Goal: Transaction & Acquisition: Download file/media

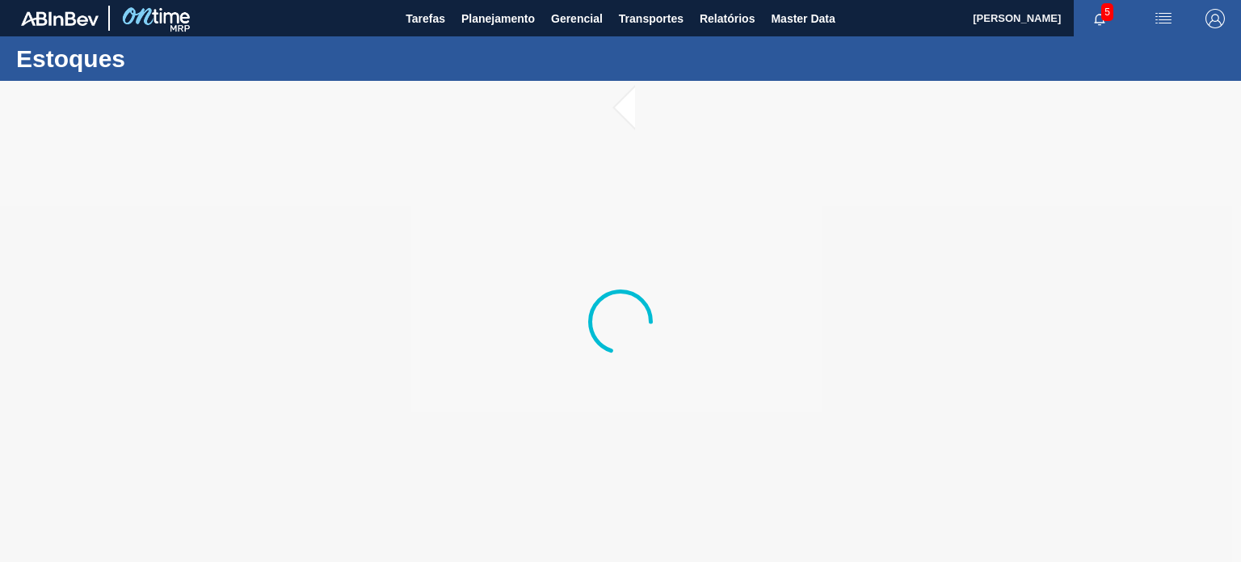
click at [654, 199] on div at bounding box center [620, 321] width 1241 height 481
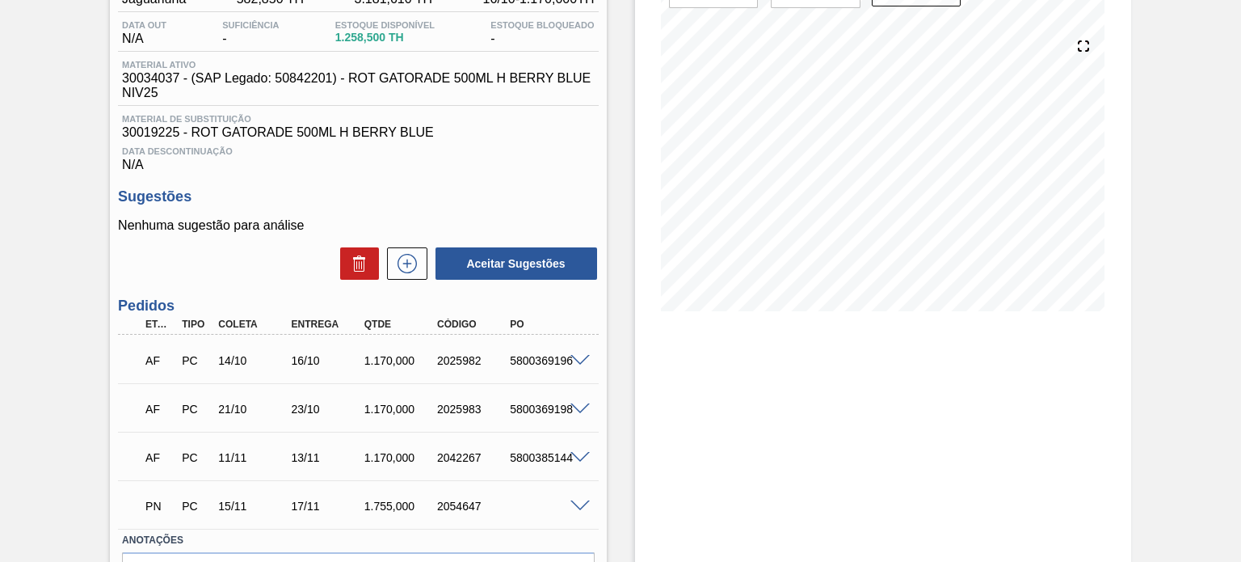
scroll to position [242, 0]
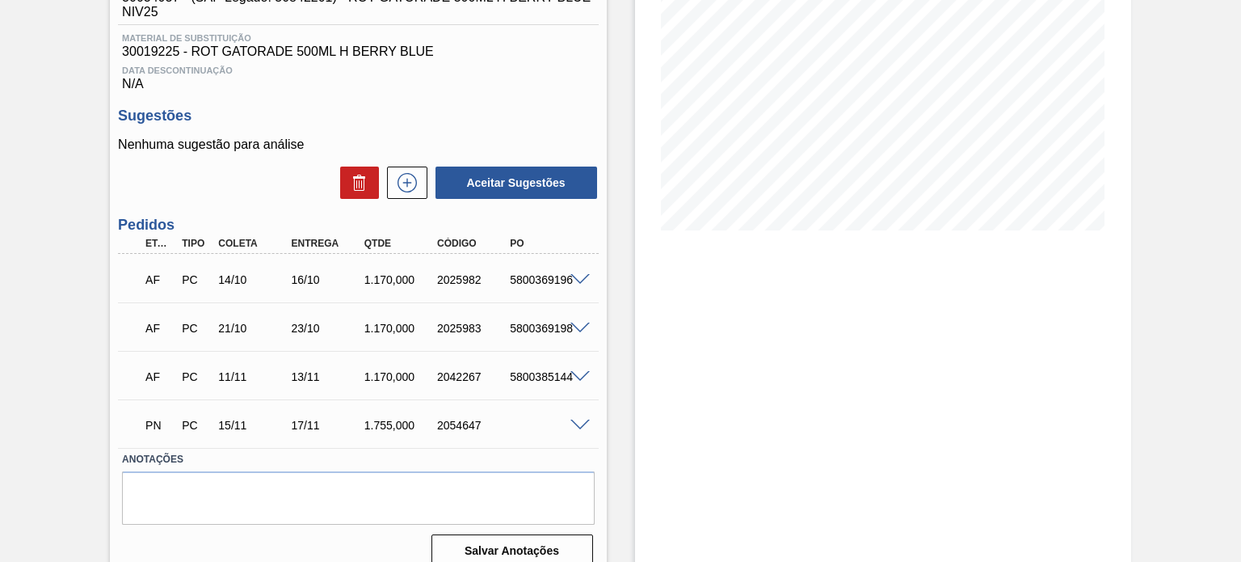
click at [578, 375] on span at bounding box center [579, 377] width 19 height 12
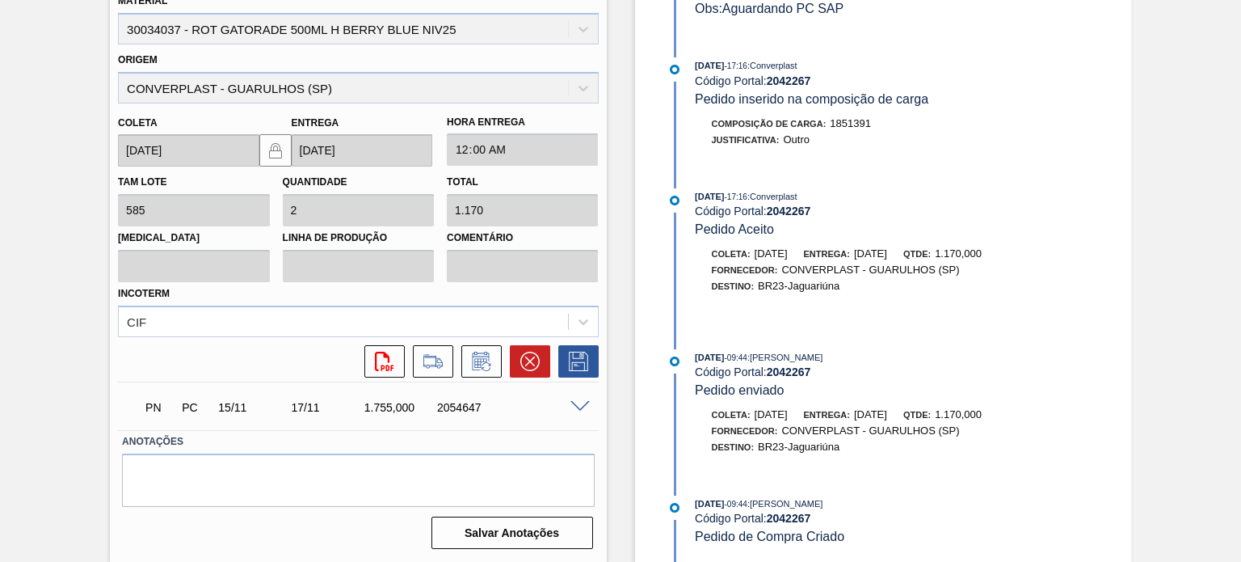
scroll to position [23, 0]
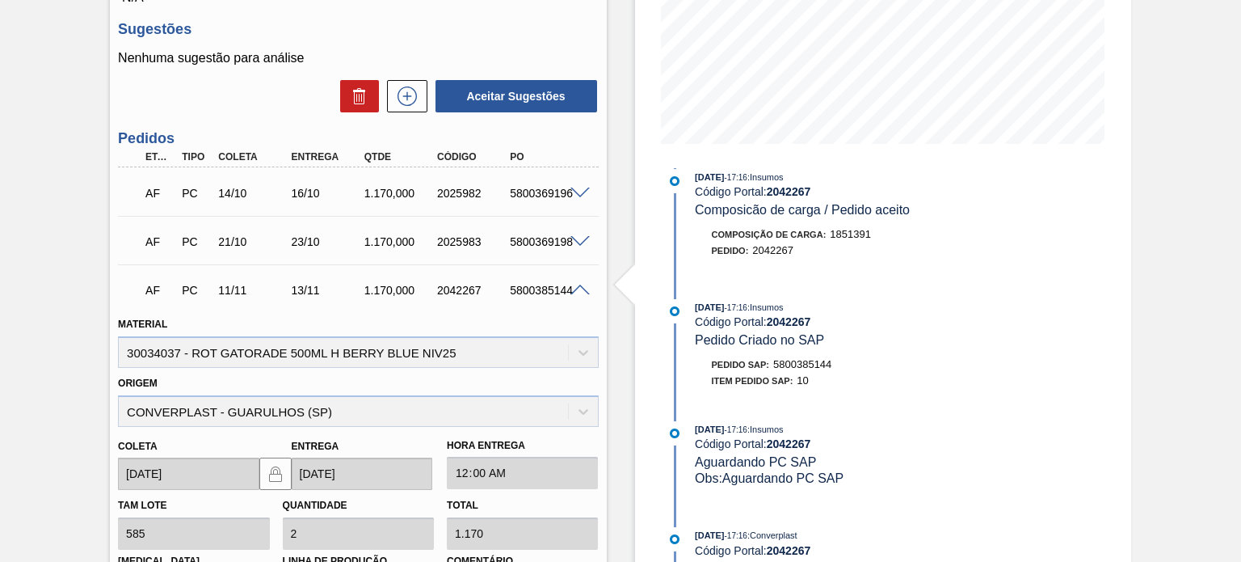
click at [583, 290] on span at bounding box center [579, 290] width 19 height 12
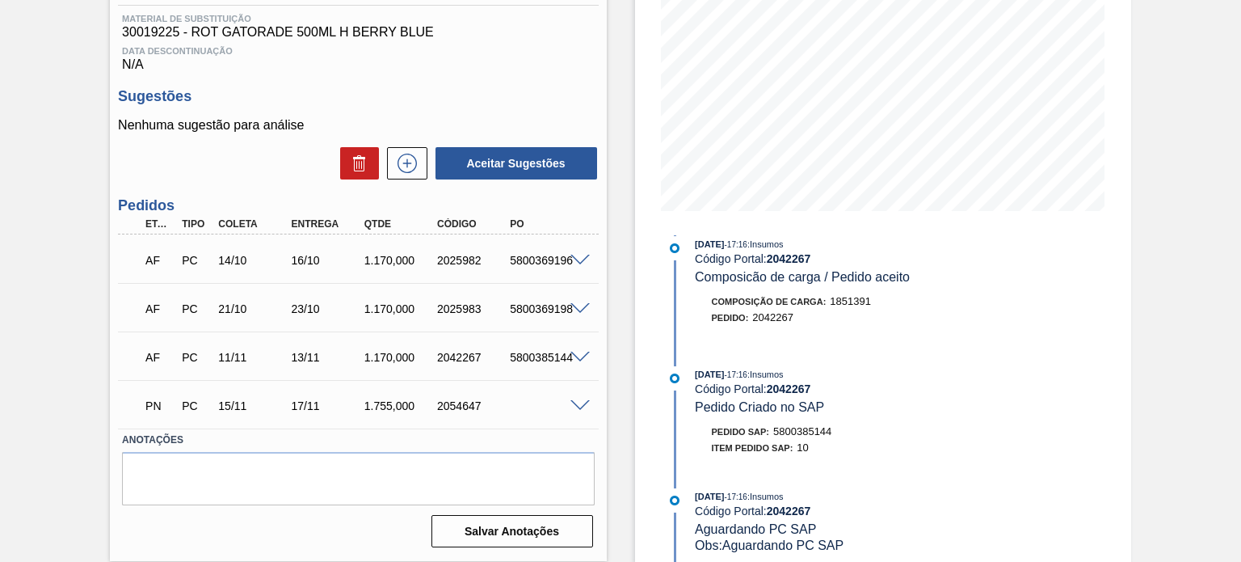
click at [573, 400] on span at bounding box center [579, 406] width 19 height 12
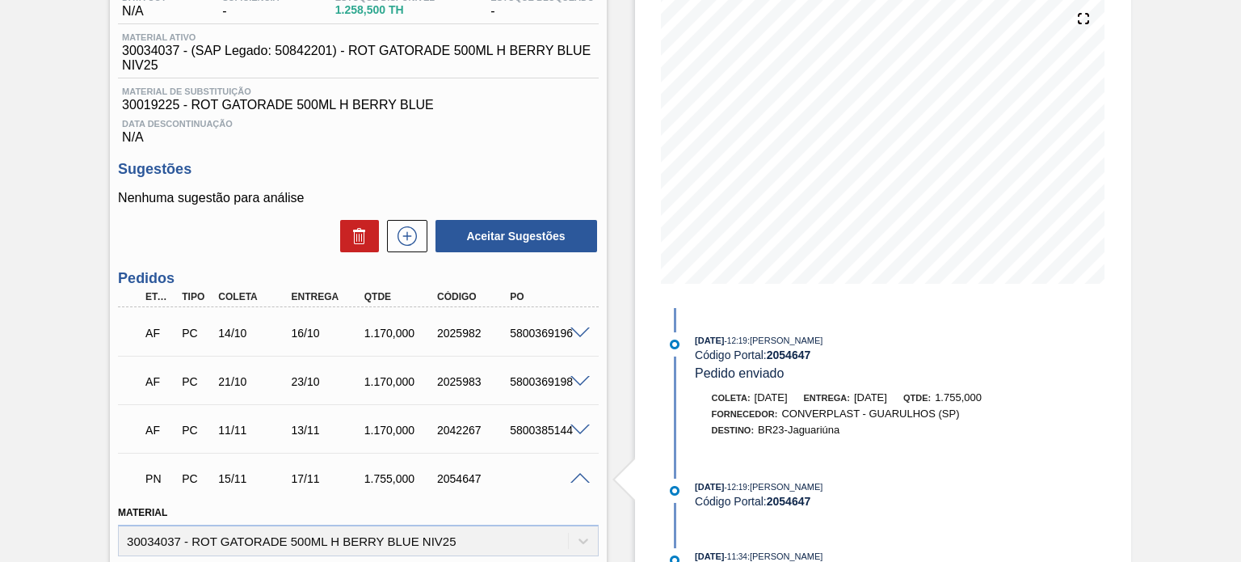
scroll to position [248, 0]
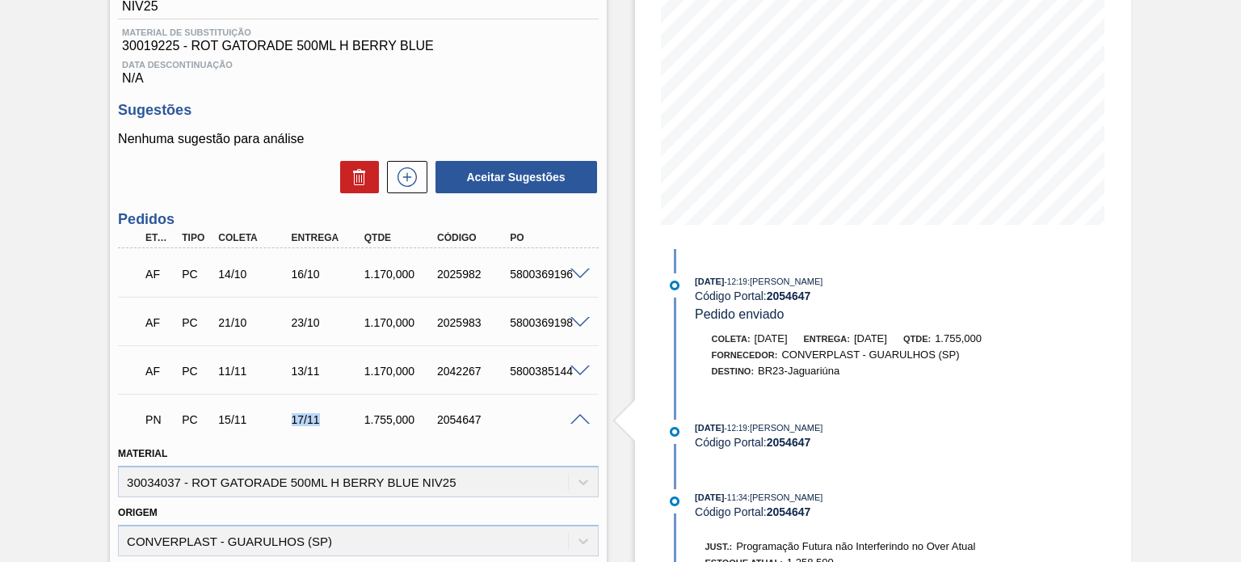
drag, startPoint x: 288, startPoint y: 419, endPoint x: 319, endPoint y: 423, distance: 31.7
click at [319, 423] on div "17/11" at bounding box center [328, 419] width 80 height 13
click at [307, 423] on div "17/11" at bounding box center [328, 419] width 80 height 13
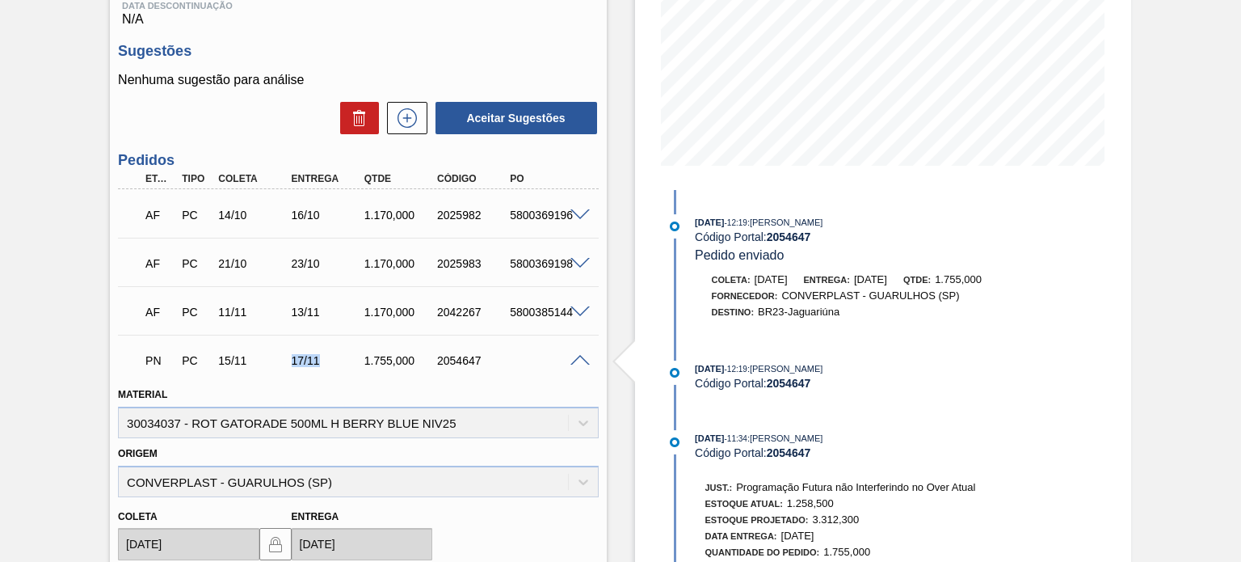
scroll to position [490, 0]
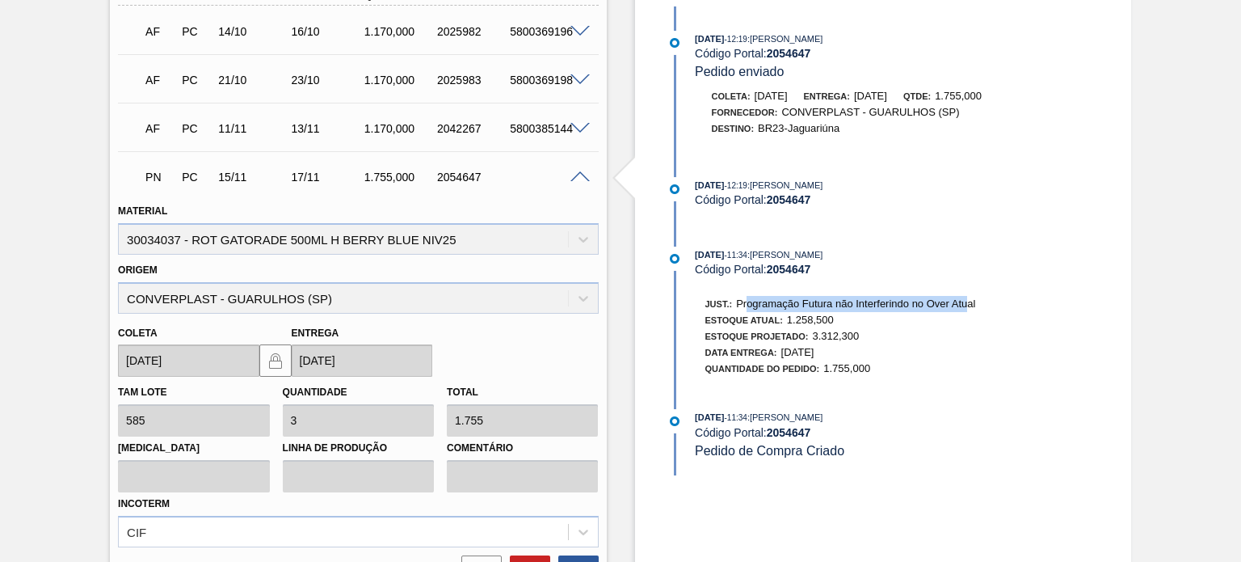
drag, startPoint x: 750, startPoint y: 301, endPoint x: 971, endPoint y: 308, distance: 221.5
click at [971, 308] on div "Just.: Programação Futura não Interferindo no Over Atual" at bounding box center [840, 304] width 271 height 16
click at [949, 309] on span "Programação Futura não Interferindo no Over Atual" at bounding box center [855, 303] width 239 height 12
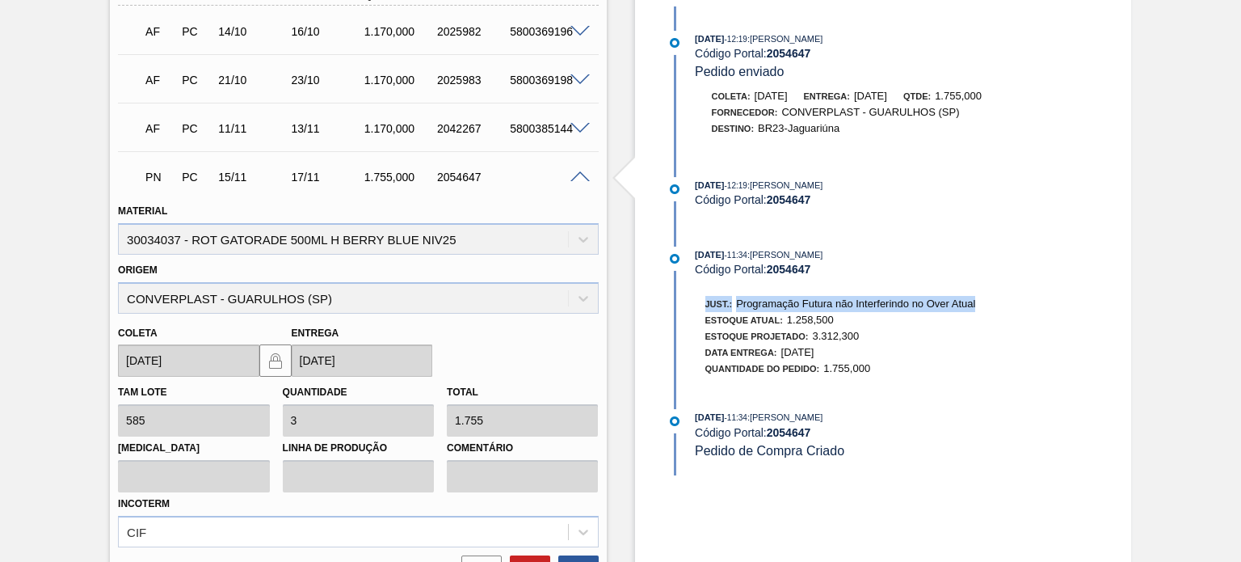
click at [868, 305] on span "Programação Futura não Interferindo no Over Atual" at bounding box center [855, 303] width 239 height 12
drag, startPoint x: 739, startPoint y: 309, endPoint x: 938, endPoint y: 312, distance: 198.8
click at [938, 309] on span "Programação Futura não Interferindo no Over Atual" at bounding box center [855, 303] width 239 height 12
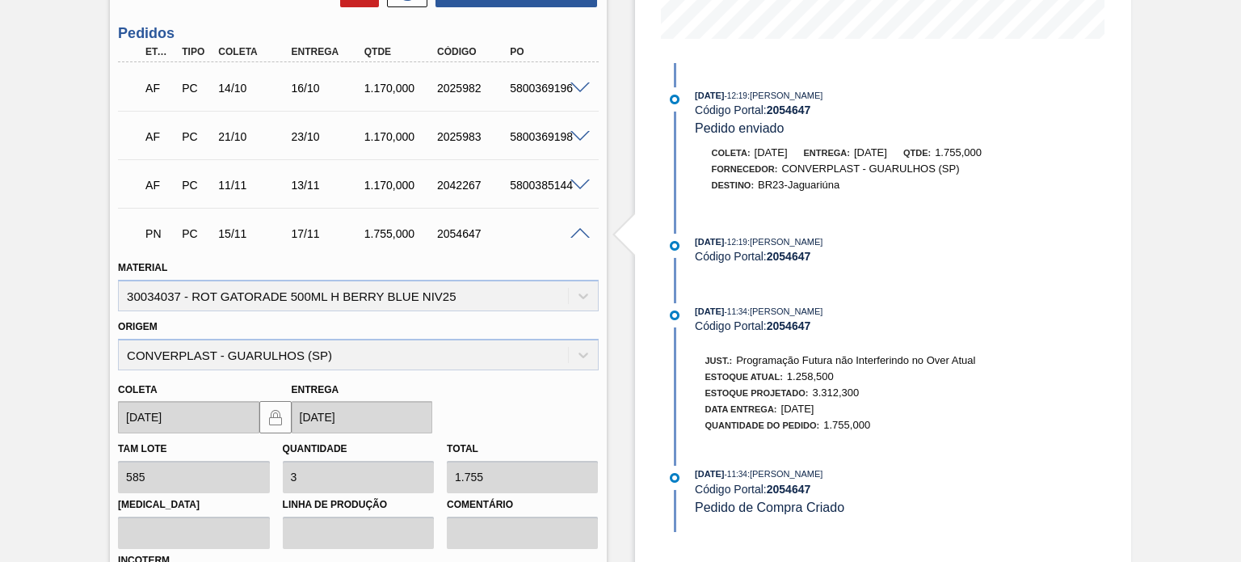
scroll to position [329, 0]
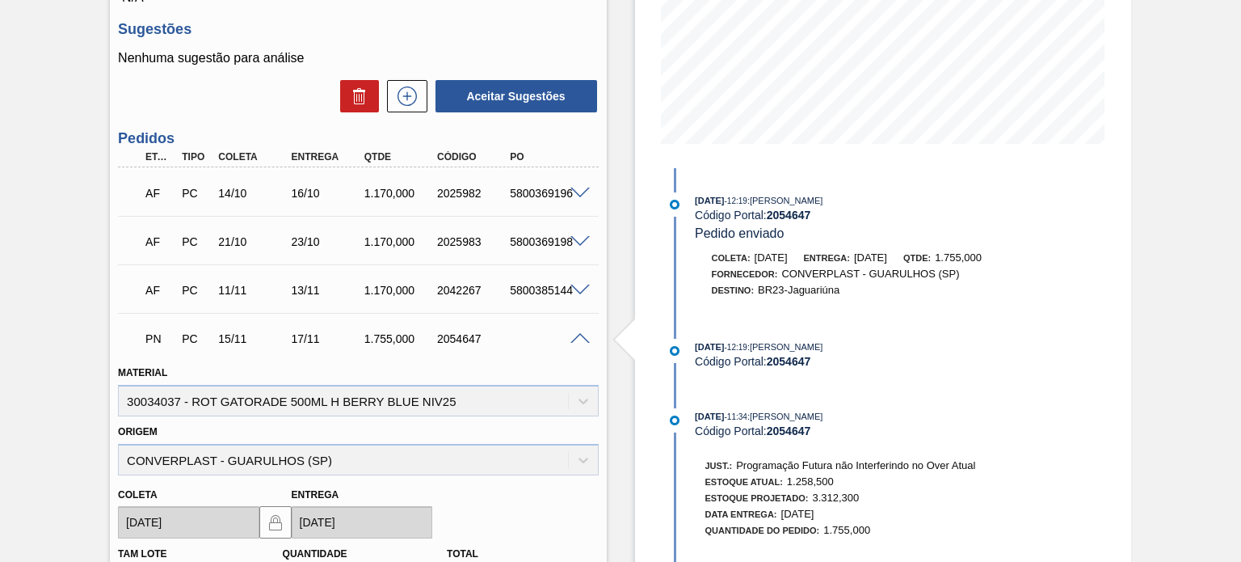
drag, startPoint x: 776, startPoint y: 352, endPoint x: 834, endPoint y: 349, distance: 58.3
click at [823, 349] on span ": Isabela Artuso Lins" at bounding box center [785, 347] width 76 height 10
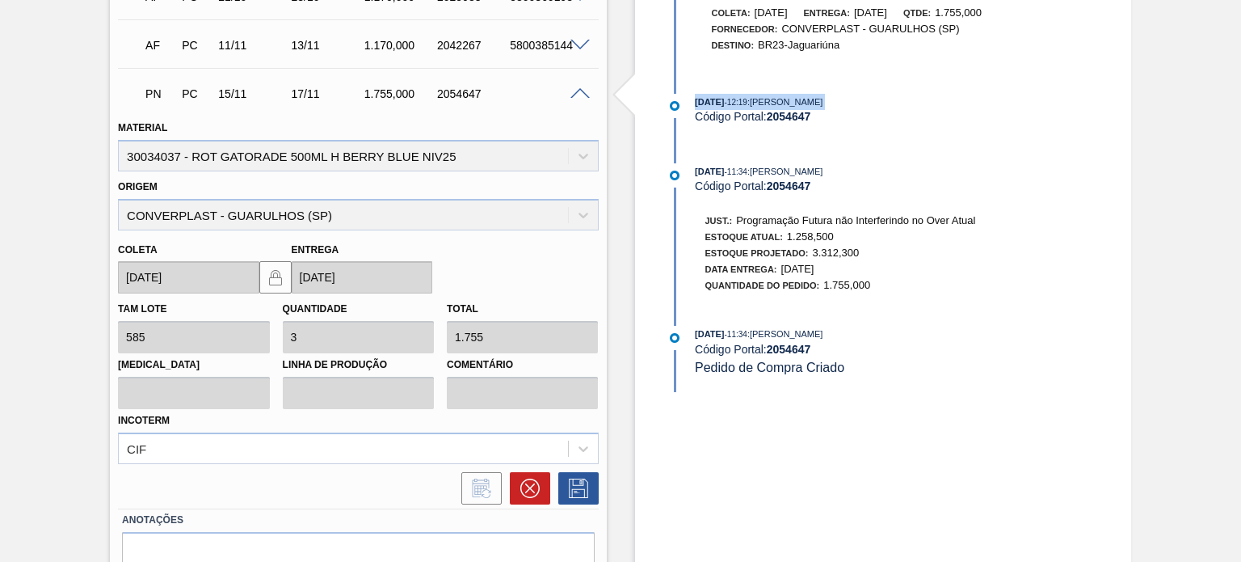
scroll to position [490, 0]
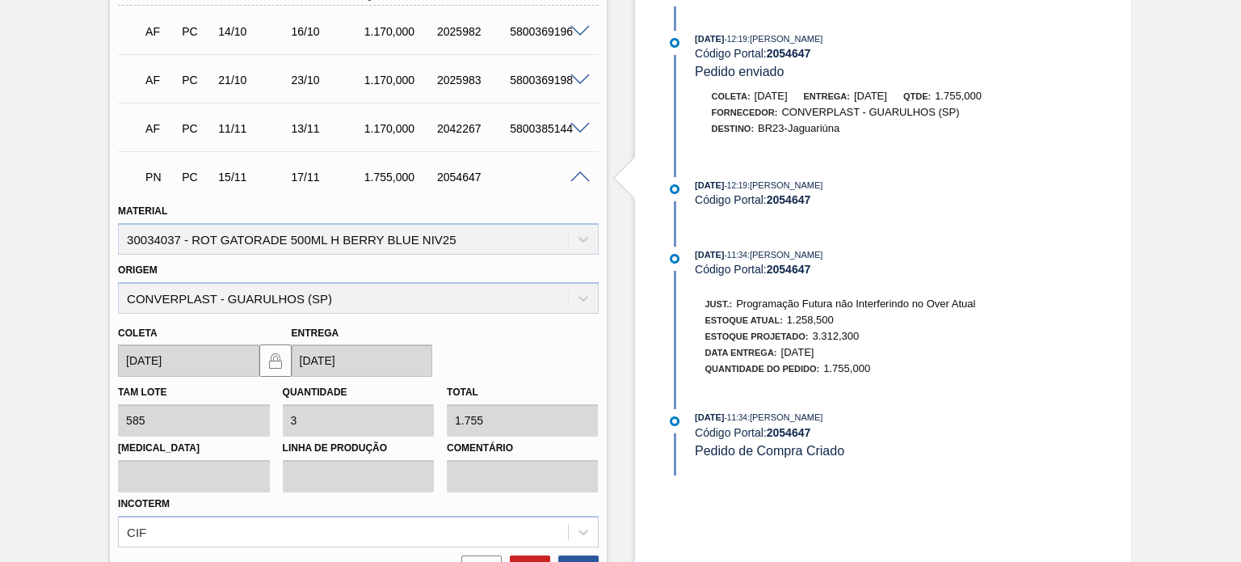
click at [870, 276] on div "Código Portal: 2054647" at bounding box center [887, 269] width 384 height 13
drag, startPoint x: 740, startPoint y: 310, endPoint x: 949, endPoint y: 308, distance: 208.5
click at [947, 309] on span "Programação Futura não Interferindo no Over Atual" at bounding box center [855, 303] width 239 height 12
click at [949, 325] on div "Estoque Atual: 1.258,500" at bounding box center [840, 320] width 271 height 16
click at [831, 342] on span "3.312,300" at bounding box center [835, 336] width 47 height 12
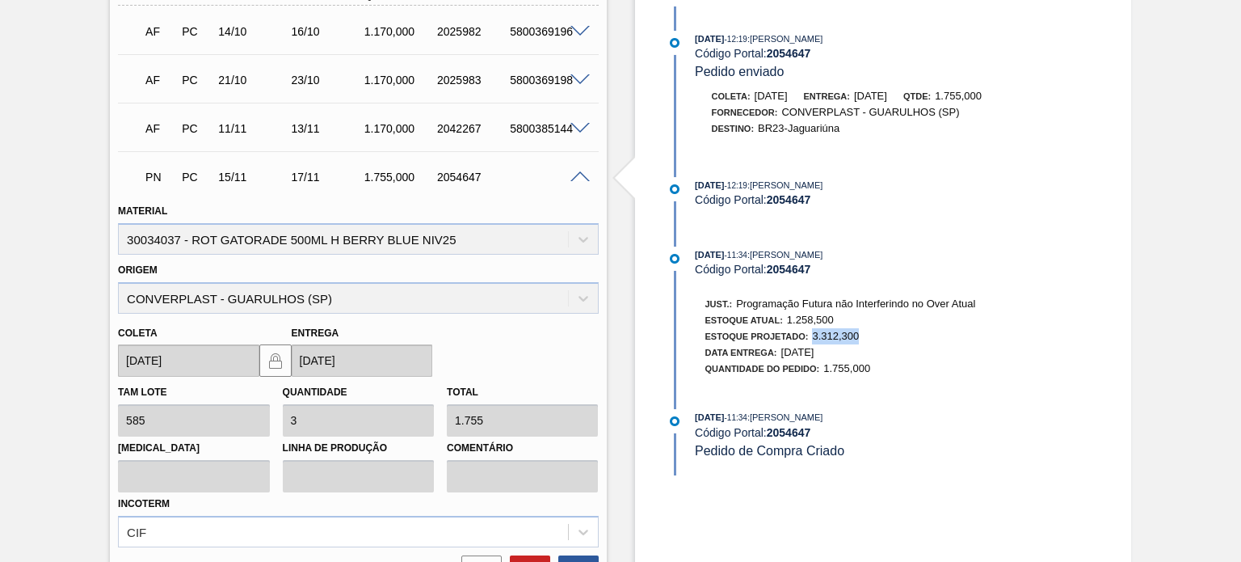
click at [831, 342] on span "3.312,300" at bounding box center [835, 336] width 47 height 12
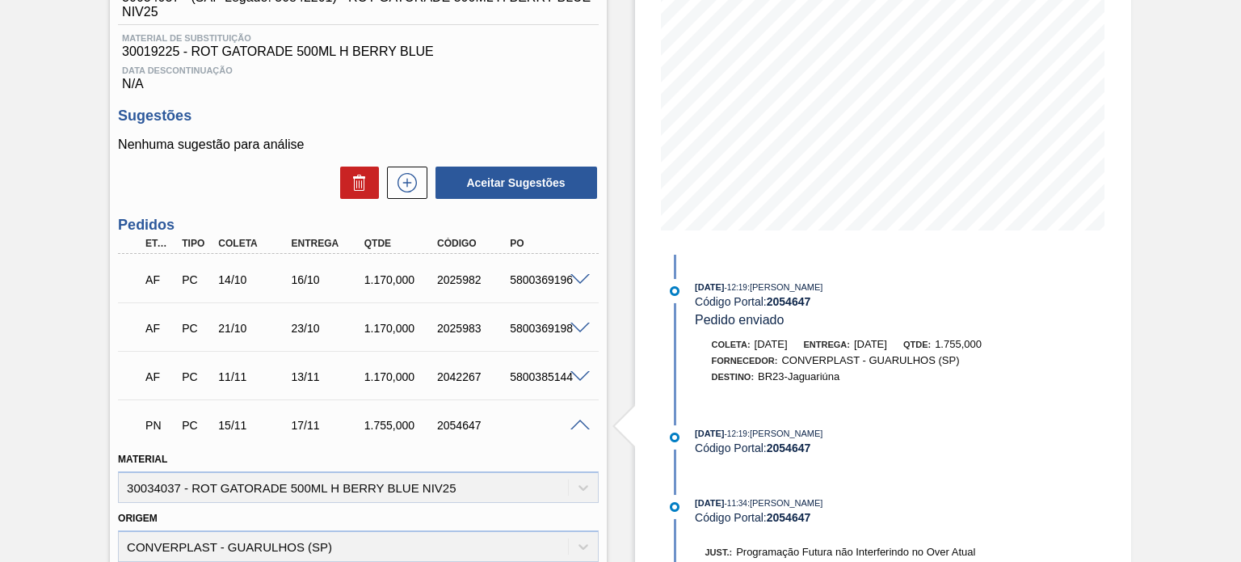
scroll to position [404, 0]
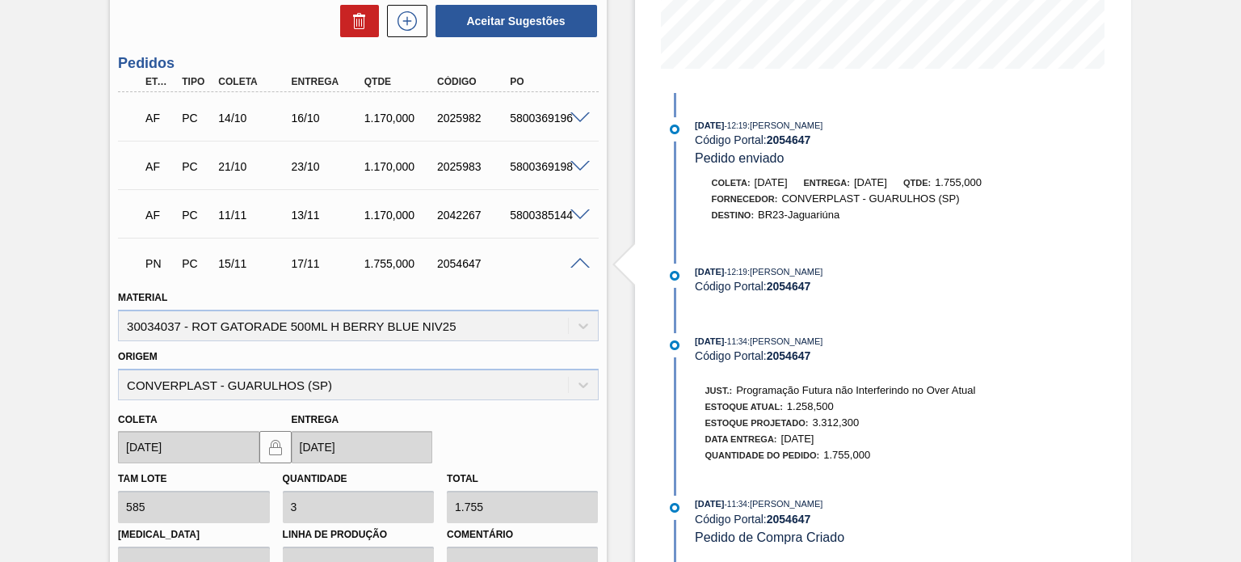
click at [679, 362] on div "14/10/2025 - 11:34 : JULIA VENANCIO KURNICK Código Portal: 2054647" at bounding box center [871, 347] width 416 height 29
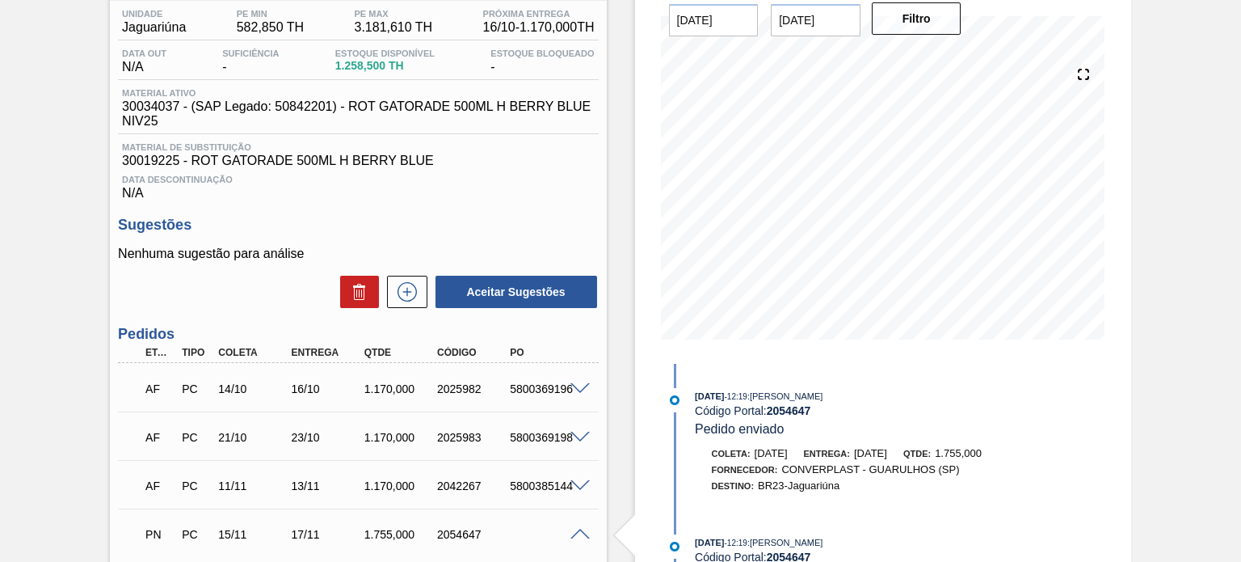
scroll to position [162, 0]
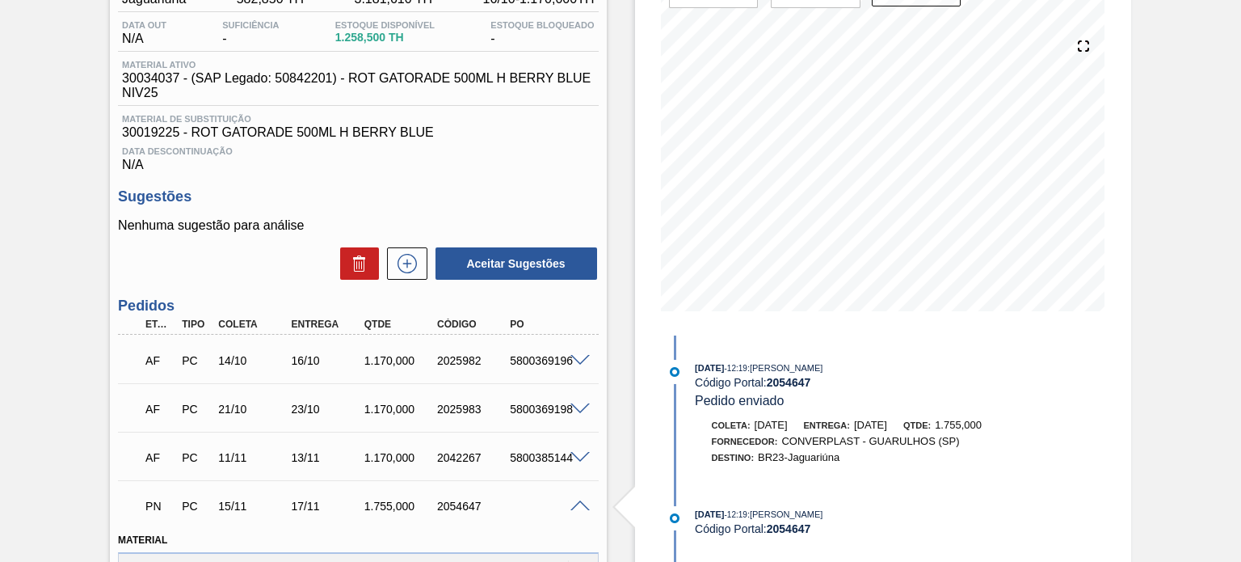
click at [577, 507] on span at bounding box center [579, 506] width 19 height 12
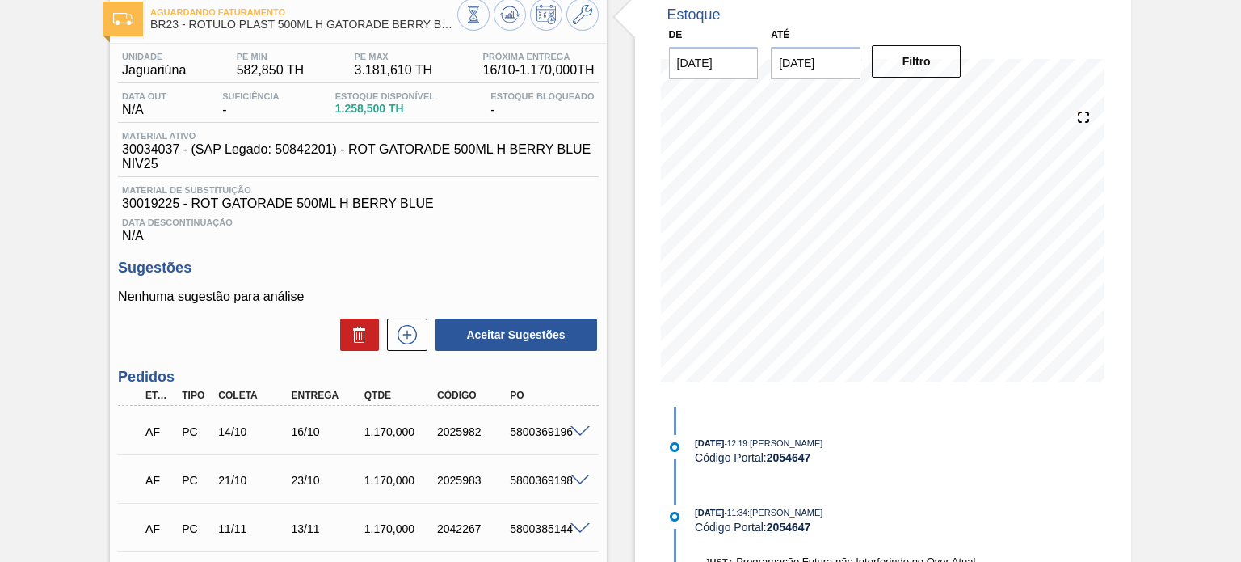
scroll to position [0, 0]
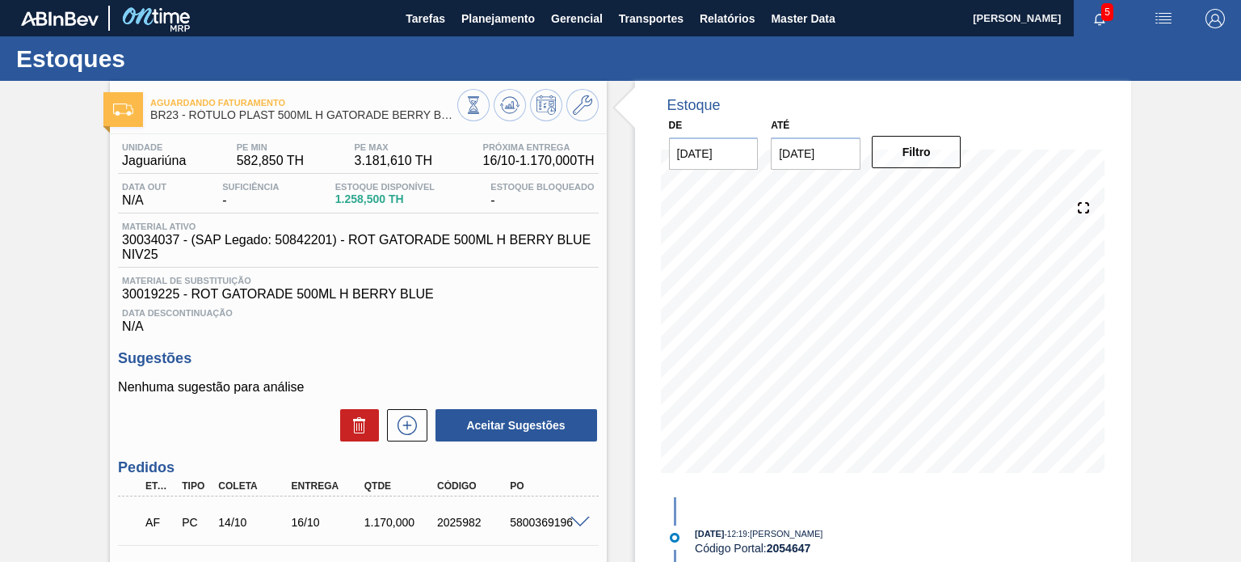
click at [573, 229] on span "Material ativo" at bounding box center [362, 226] width 480 height 10
click at [578, 112] on icon at bounding box center [582, 104] width 19 height 19
click at [500, 109] on icon at bounding box center [509, 104] width 19 height 19
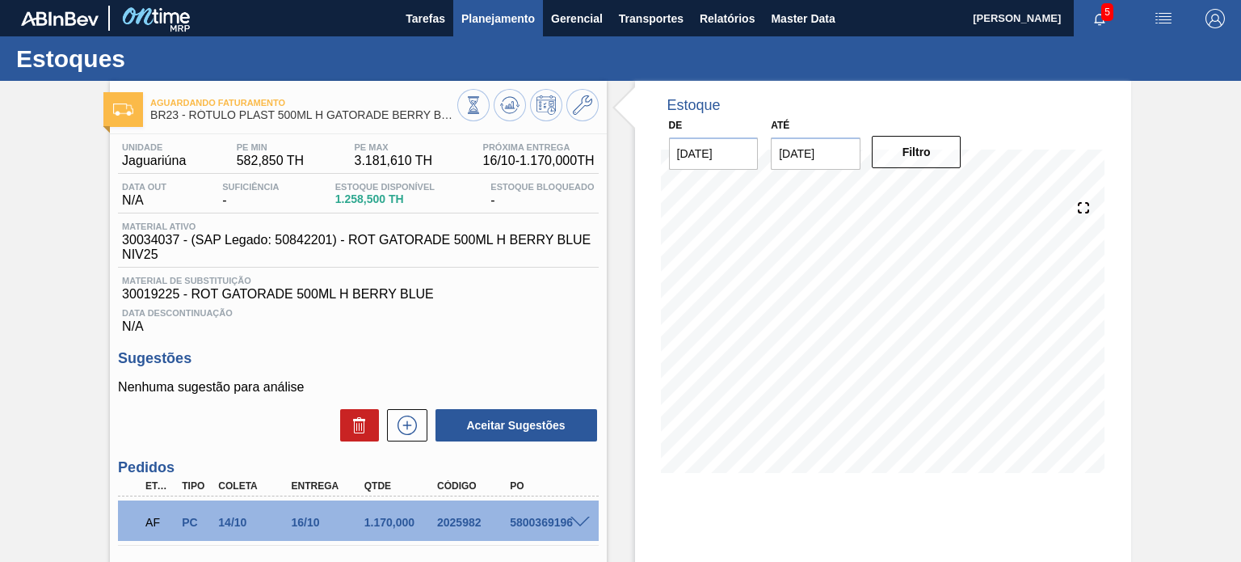
click at [477, 22] on span "Planejamento" at bounding box center [498, 18] width 74 height 19
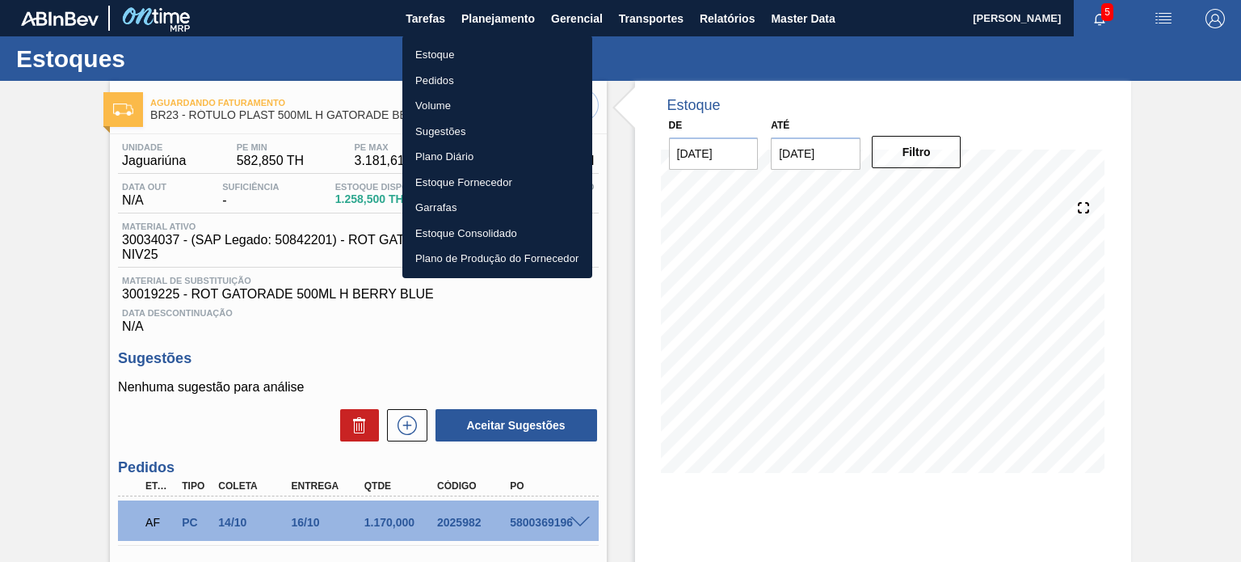
click at [449, 51] on li "Estoque" at bounding box center [497, 55] width 190 height 26
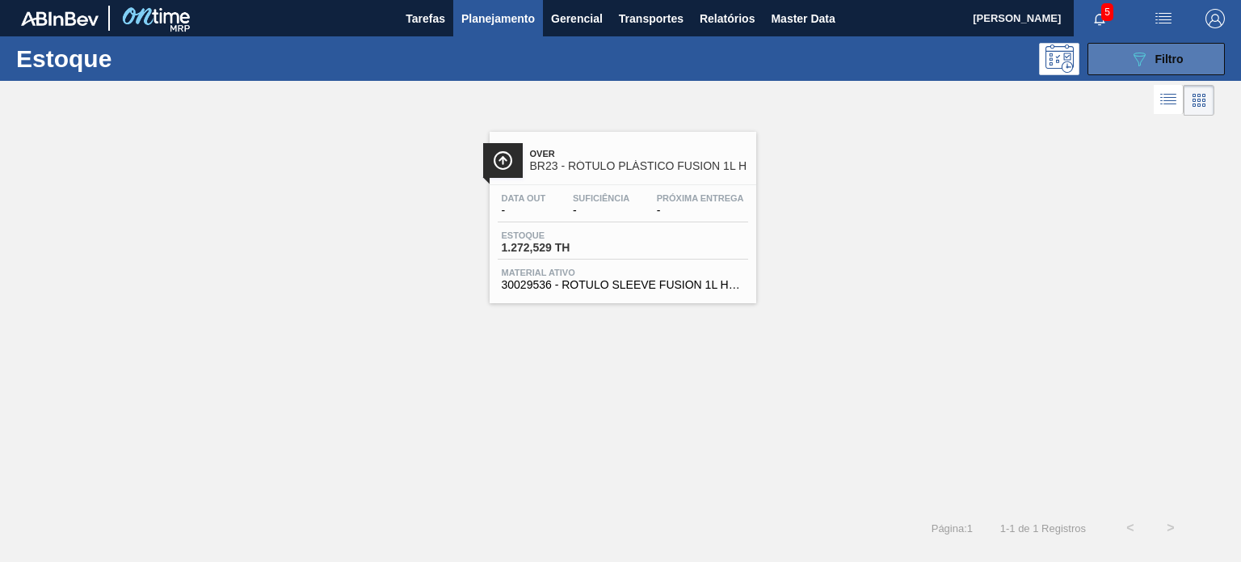
click at [1183, 73] on button "089F7B8B-B2A5-4AFE-B5C0-19BA573D28AC Filtro" at bounding box center [1156, 59] width 137 height 32
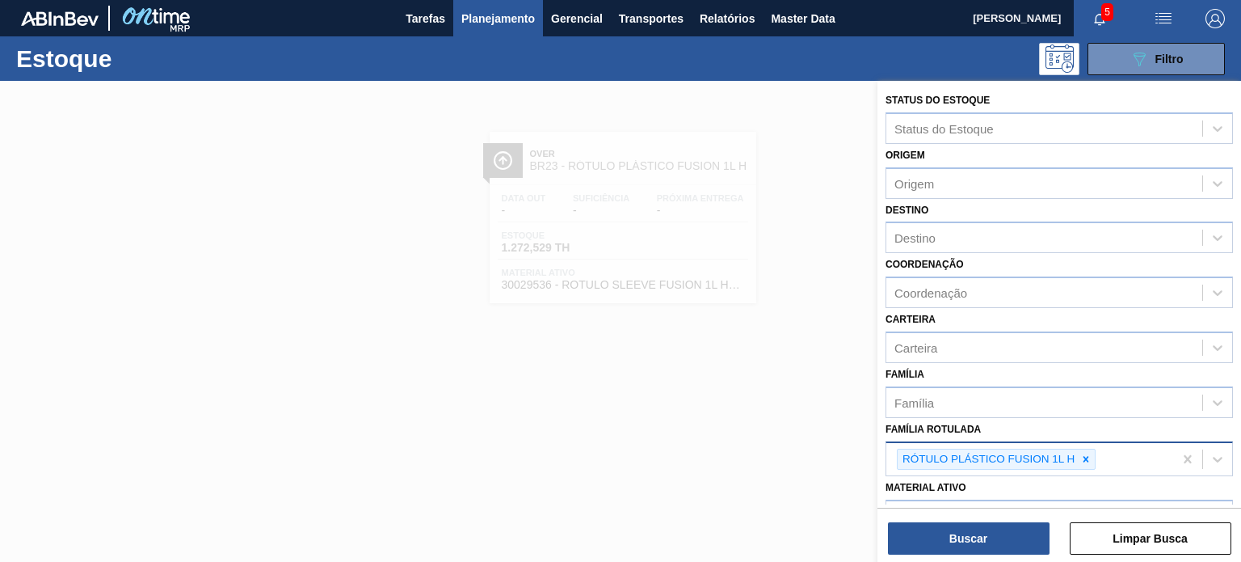
drag, startPoint x: 1083, startPoint y: 451, endPoint x: 1101, endPoint y: 456, distance: 19.4
click at [1090, 455] on icon at bounding box center [1085, 458] width 11 height 11
type Rotulada "sukita uva mista 2l"
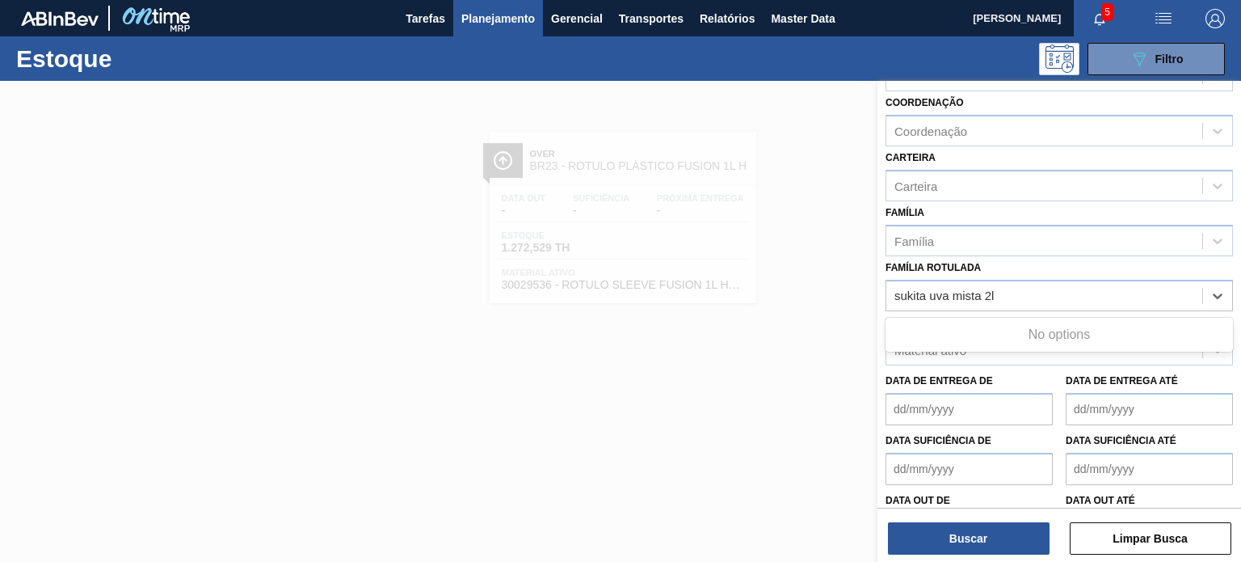
scroll to position [206, 0]
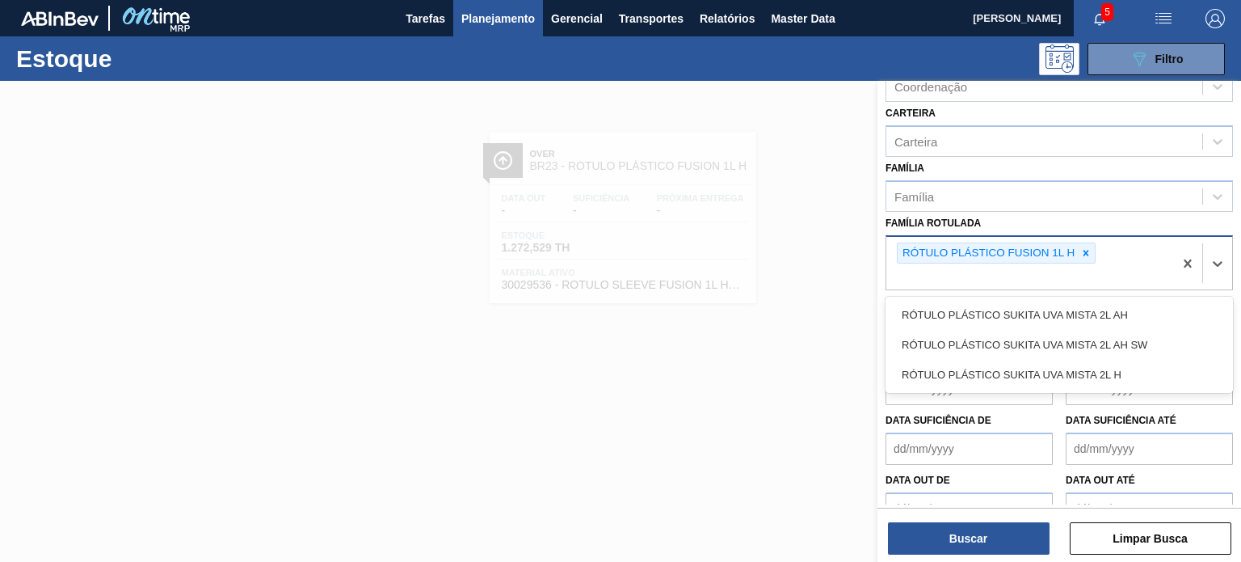
click at [1095, 245] on div "RÓTULO PLÁSTICO FUSION 1L H" at bounding box center [996, 253] width 199 height 22
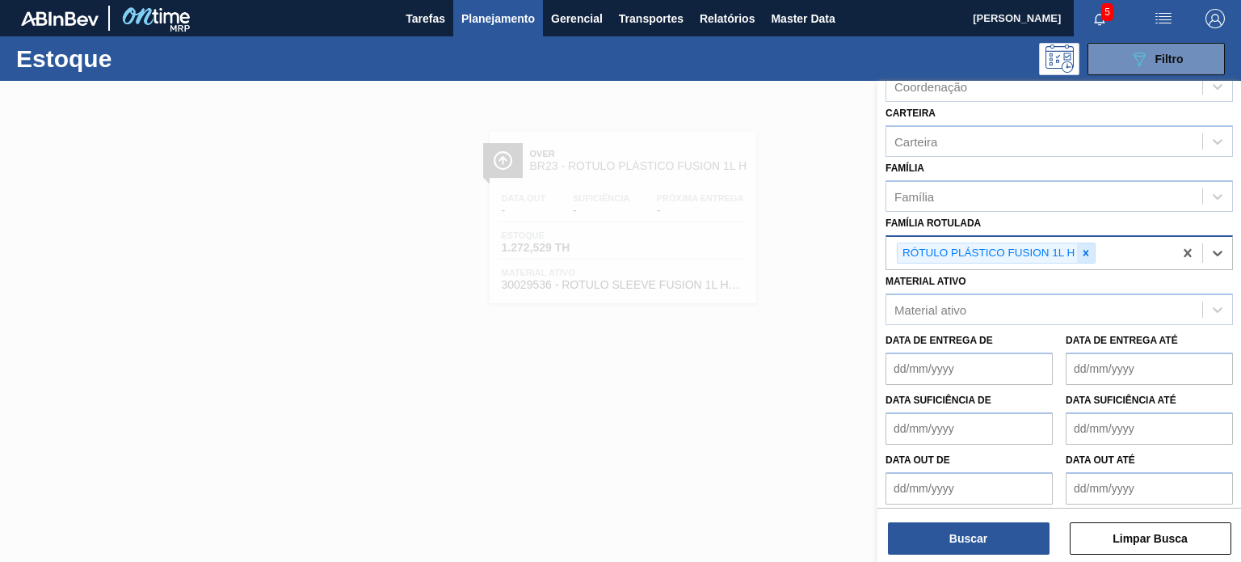
click at [1085, 250] on icon at bounding box center [1086, 253] width 6 height 6
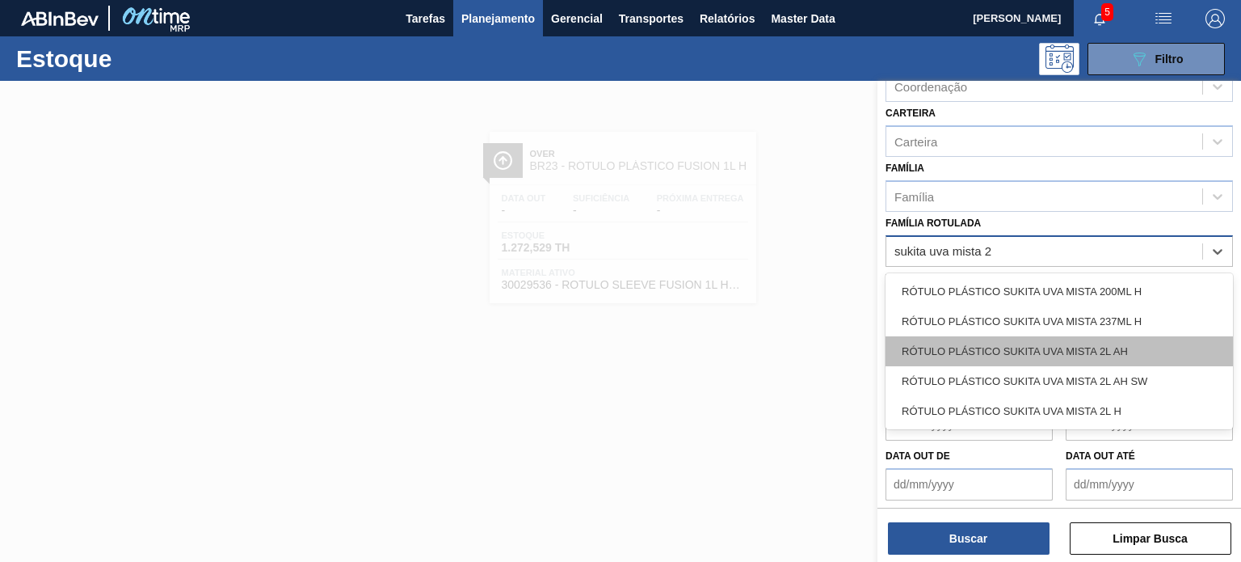
type Rotulada "sukita uva mista 2"
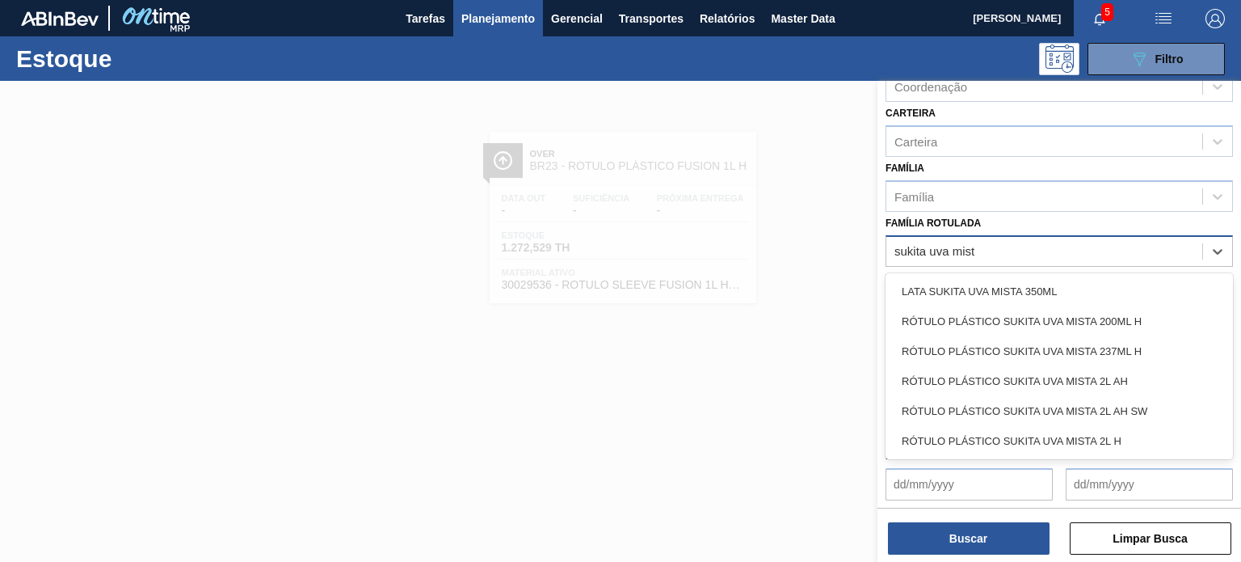
type Rotulada "sukita uva mista"
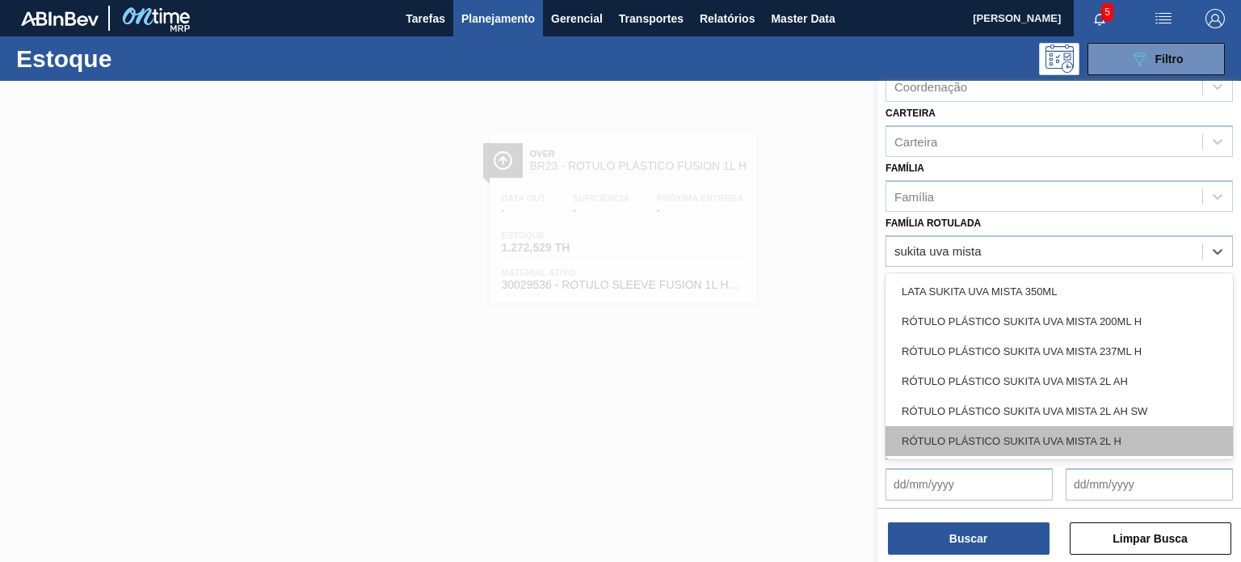
click at [1080, 440] on div "RÓTULO PLÁSTICO SUKITA UVA MISTA 2L H" at bounding box center [1059, 441] width 347 height 30
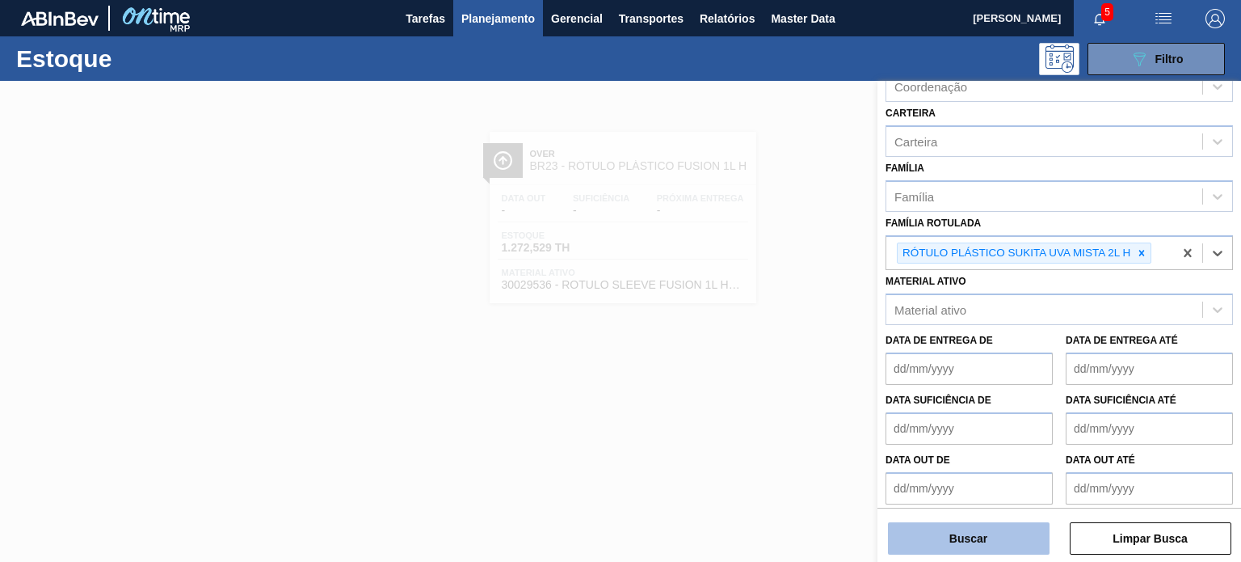
click at [975, 542] on button "Buscar" at bounding box center [969, 538] width 162 height 32
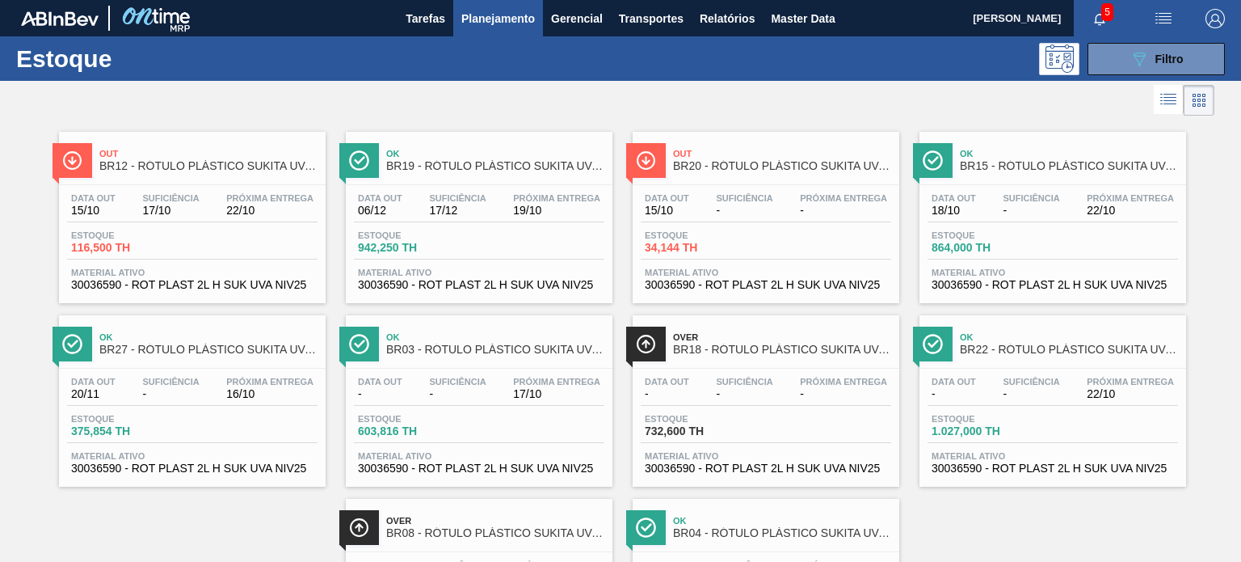
drag, startPoint x: 318, startPoint y: 378, endPoint x: 284, endPoint y: 359, distance: 38.4
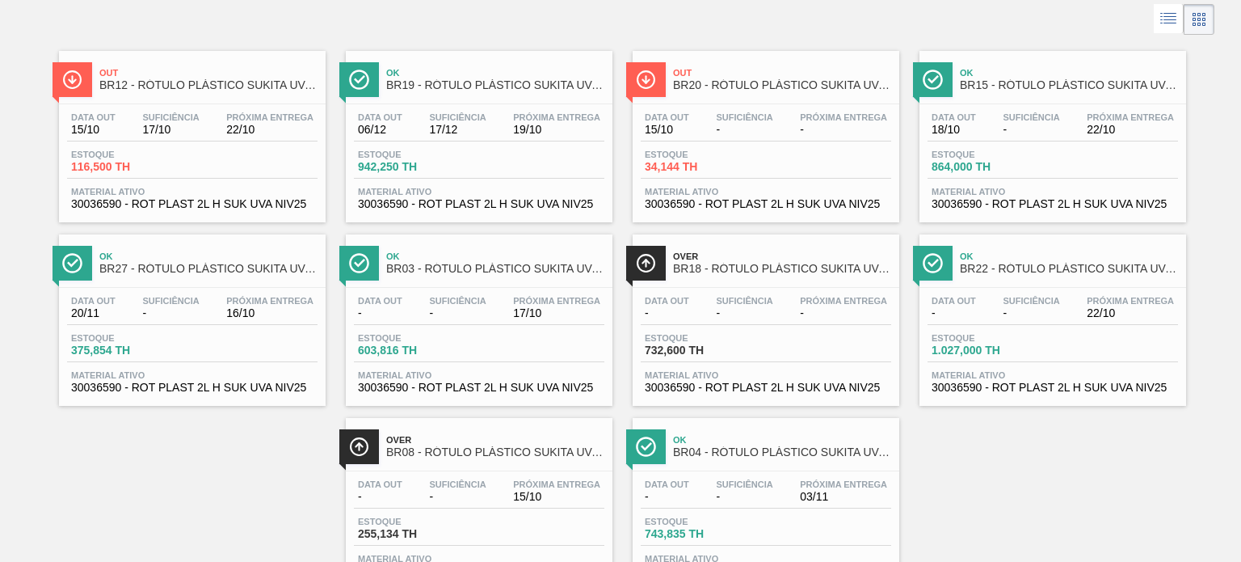
scroll to position [14, 0]
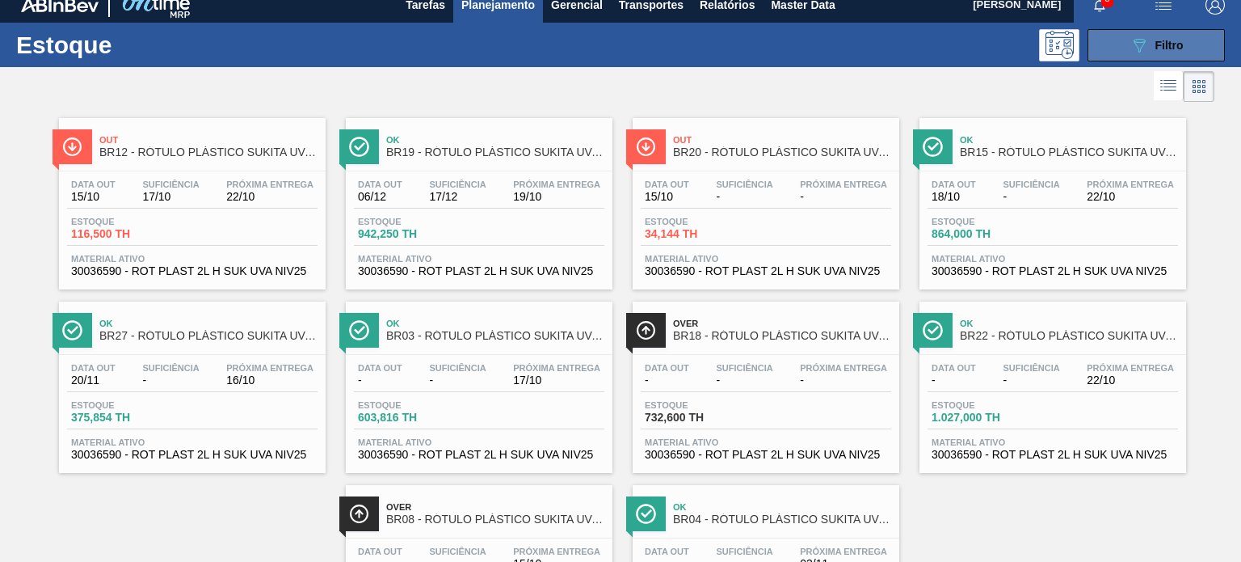
click at [1189, 51] on button "089F7B8B-B2A5-4AFE-B5C0-19BA573D28AC Filtro" at bounding box center [1156, 45] width 137 height 32
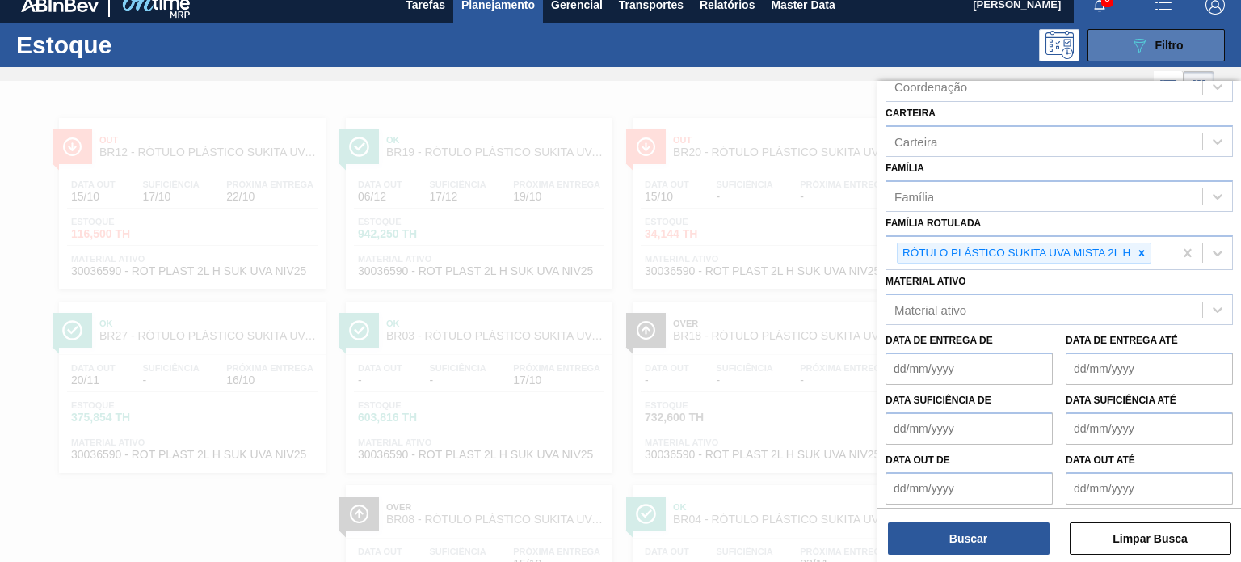
scroll to position [0, 0]
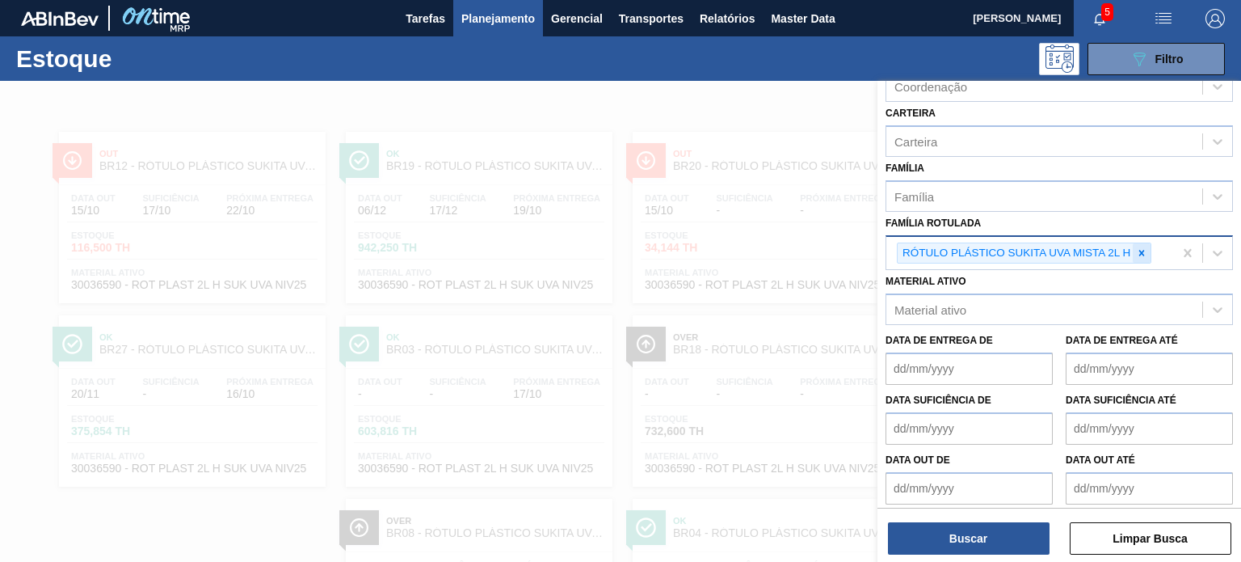
click at [1143, 257] on div at bounding box center [1142, 253] width 18 height 20
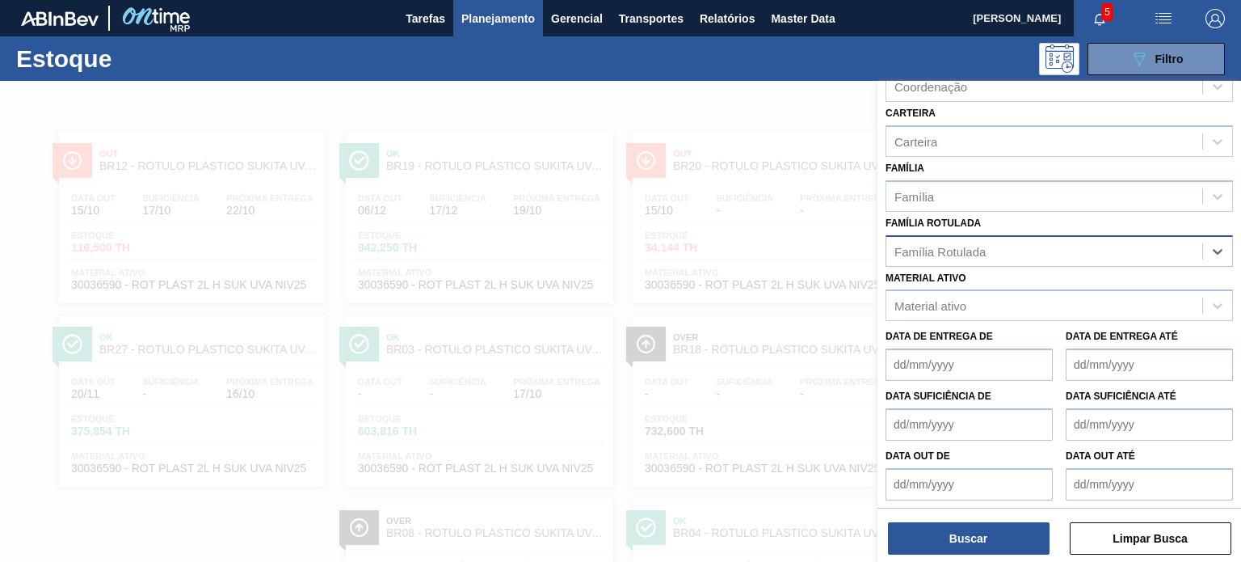
paste Rotulada "FILME STRETCH 23MICRA"
type Rotulada "FILME STRETCH 23MICRA"
click at [1061, 278] on div "FILME STRETCH 23MICRA" at bounding box center [1059, 291] width 347 height 30
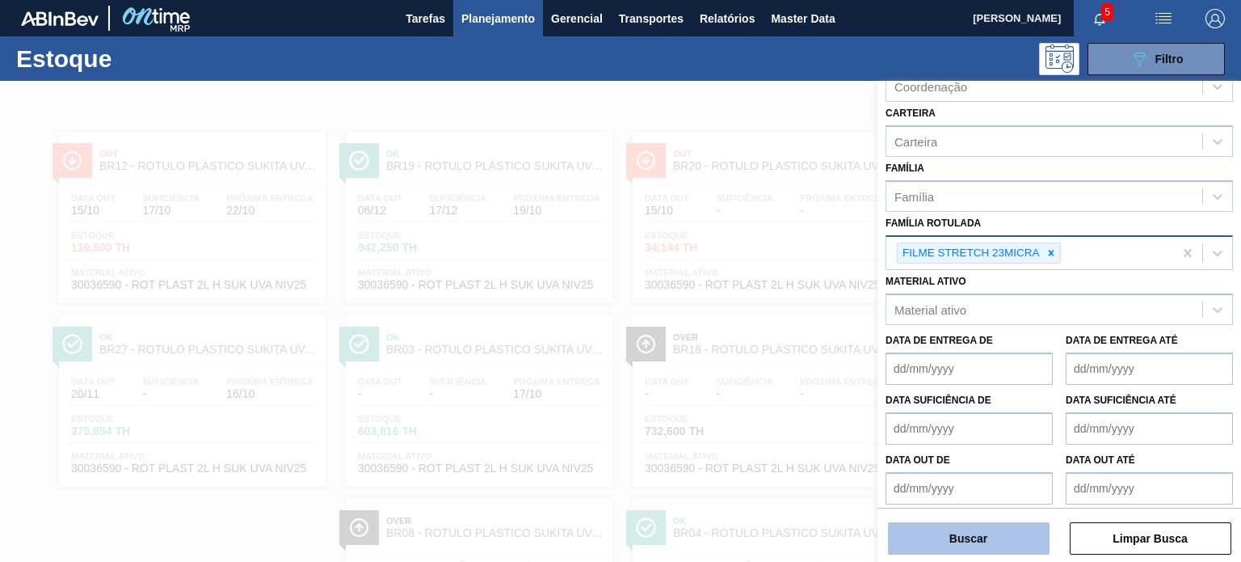
click at [1016, 528] on button "Buscar" at bounding box center [969, 538] width 162 height 32
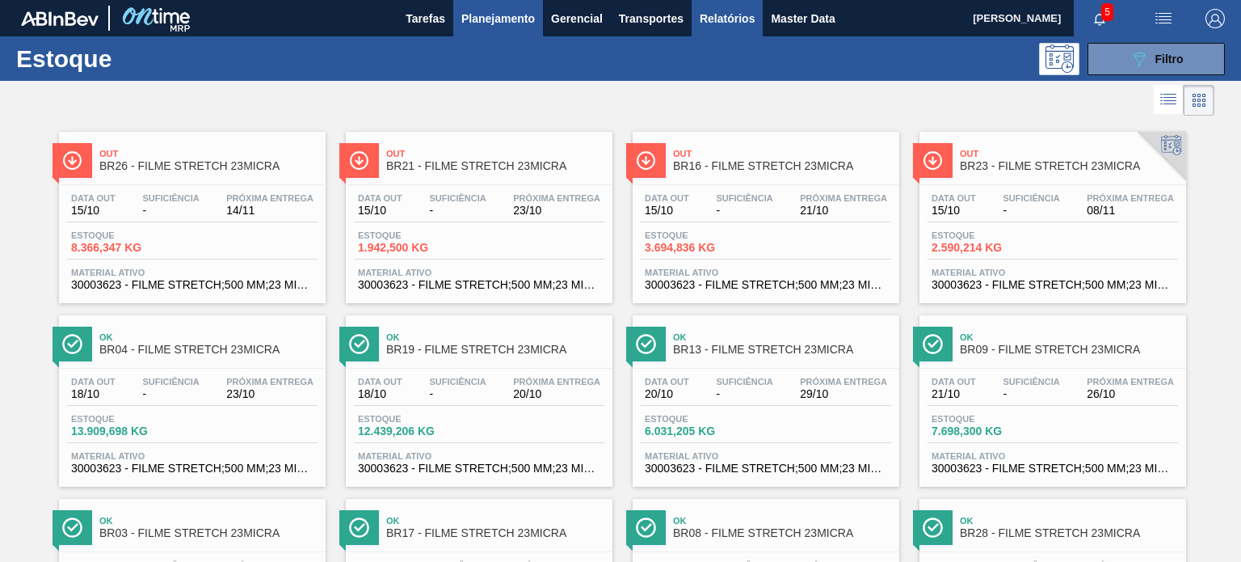
click at [737, 16] on span "Relatórios" at bounding box center [727, 18] width 55 height 19
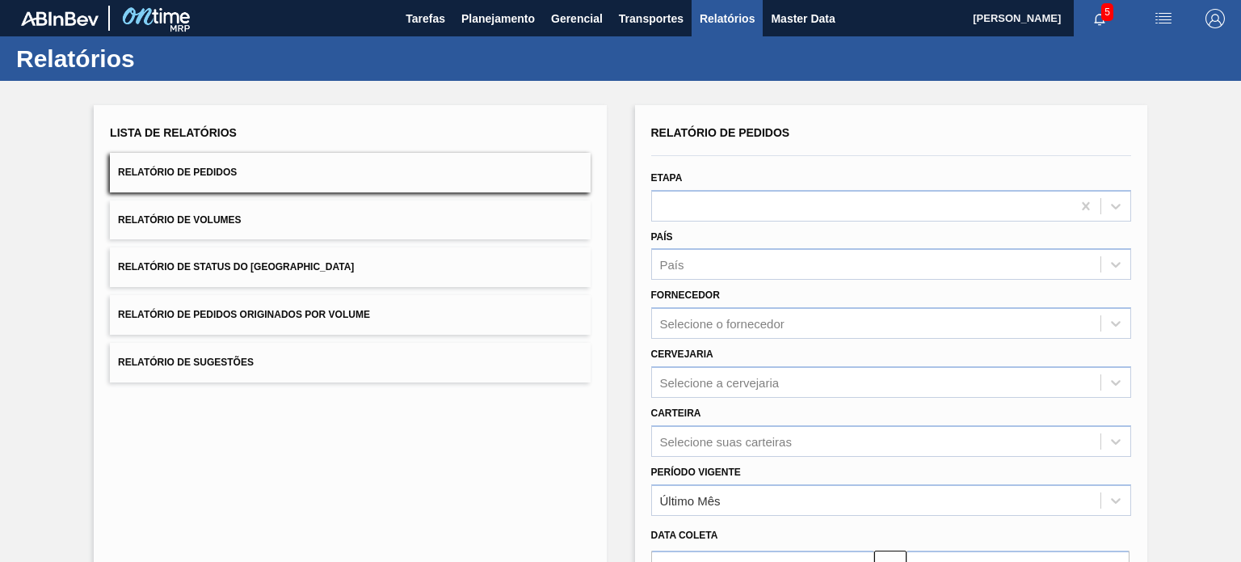
click at [317, 259] on button "Relatório de Status do Estoque" at bounding box center [350, 267] width 480 height 40
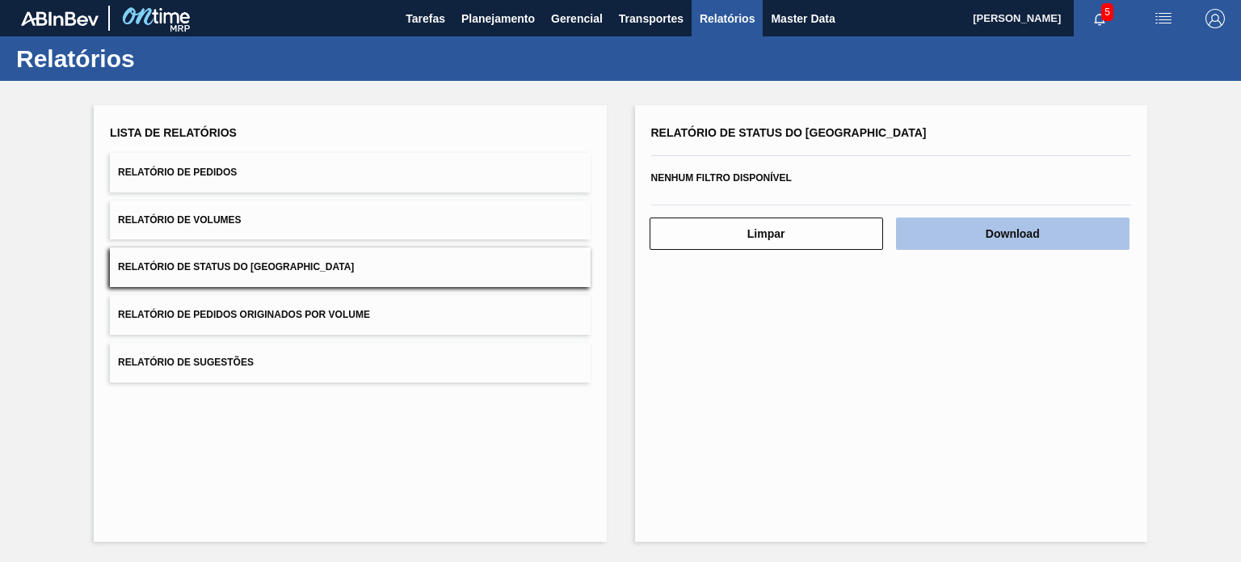
click at [1011, 233] on button "Download" at bounding box center [1012, 233] width 233 height 32
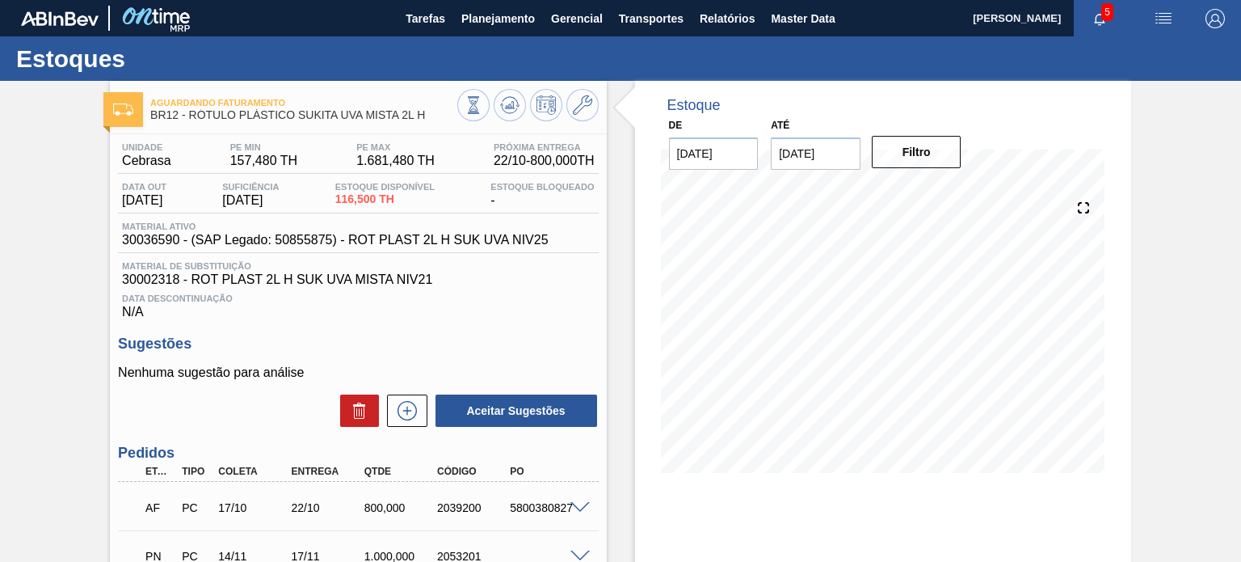
click at [364, 198] on span "116,500 TH" at bounding box center [384, 199] width 99 height 12
click at [0, 259] on div "Aguardando Faturamento BR27 - RÓTULO PLÁSTICO SUKITA UVA MISTA 2L H Unidade Nov…" at bounding box center [620, 396] width 1241 height 630
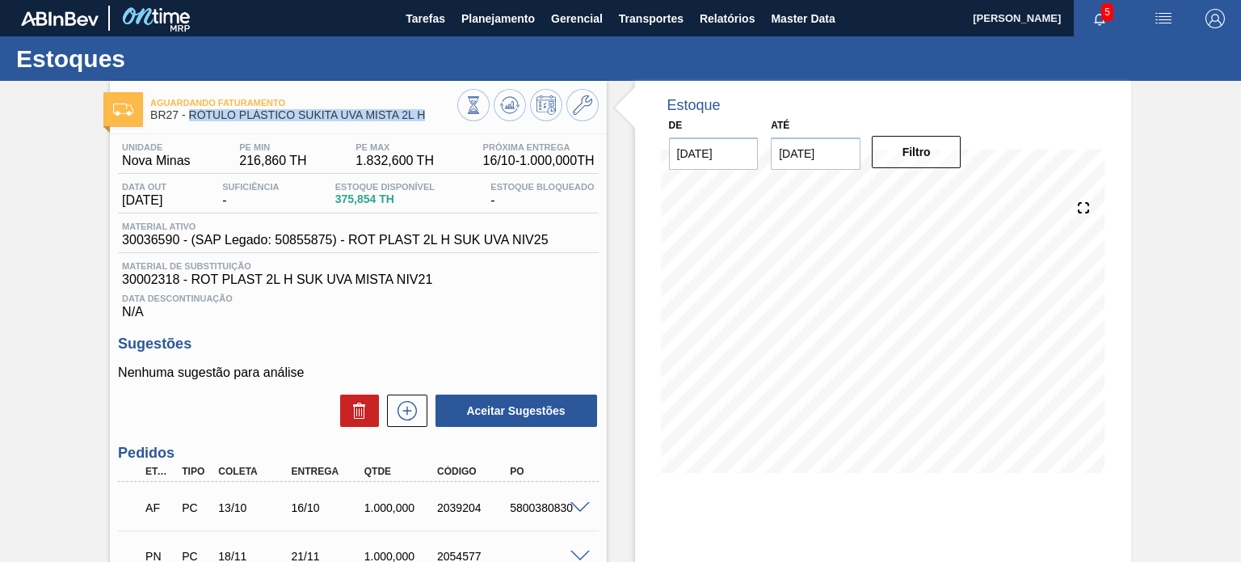
drag, startPoint x: 432, startPoint y: 116, endPoint x: 191, endPoint y: 118, distance: 241.6
click at [191, 118] on span "BR27 - RÓTULO PLÁSTICO SUKITA UVA MISTA 2L H" at bounding box center [303, 115] width 306 height 12
copy span "RÓTULO PLÁSTICO SUKITA UVA MISTA 2L H"
click at [435, 183] on span "Estoque Disponível" at bounding box center [384, 187] width 99 height 10
click at [149, 248] on div "Material ativo 30036590 - (SAP Legado: 50855875) - ROT PLAST 2L H SUK UVA NIV25" at bounding box center [358, 237] width 480 height 32
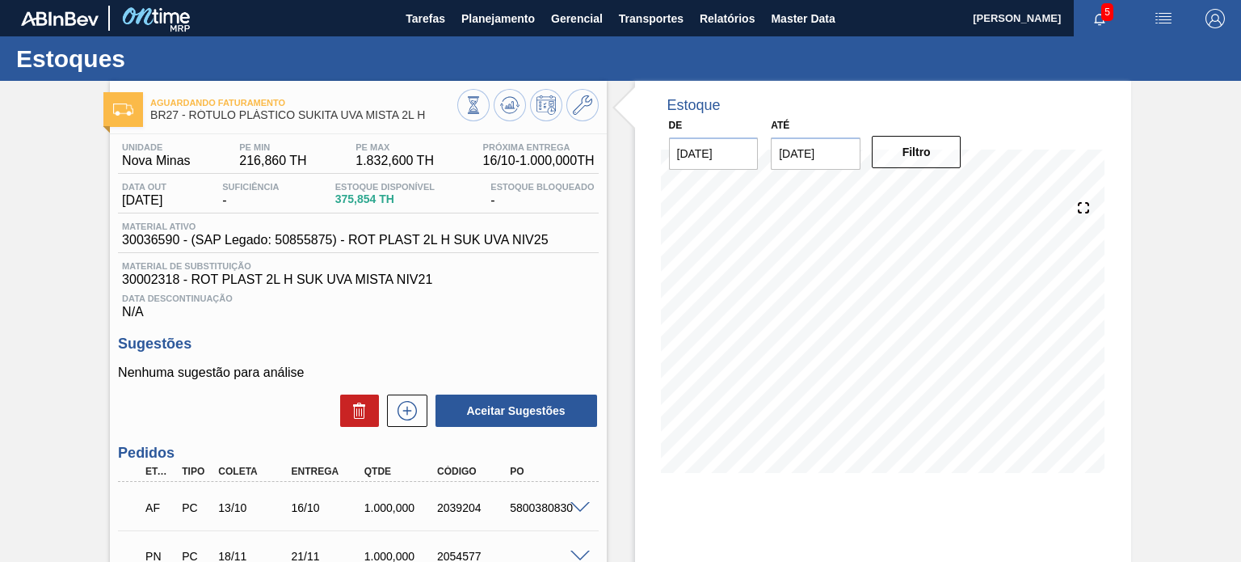
click at [149, 281] on span "30002318 - ROT PLAST 2L H SUK UVA MISTA NIV21" at bounding box center [358, 279] width 472 height 15
click at [460, 112] on button at bounding box center [473, 105] width 32 height 32
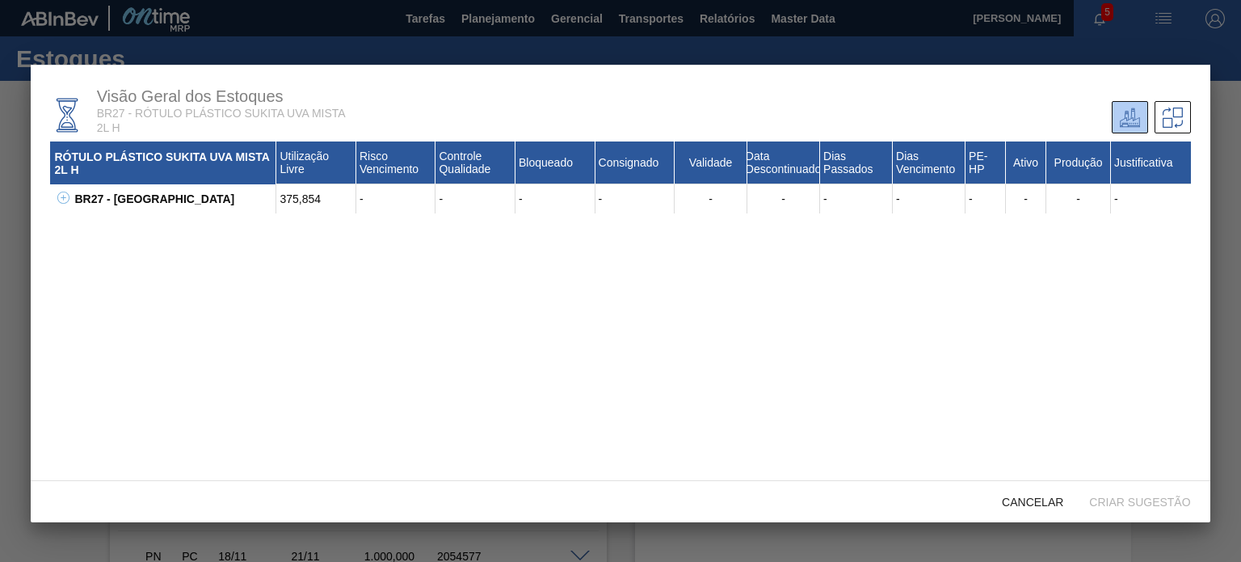
click at [61, 198] on icon at bounding box center [63, 197] width 12 height 12
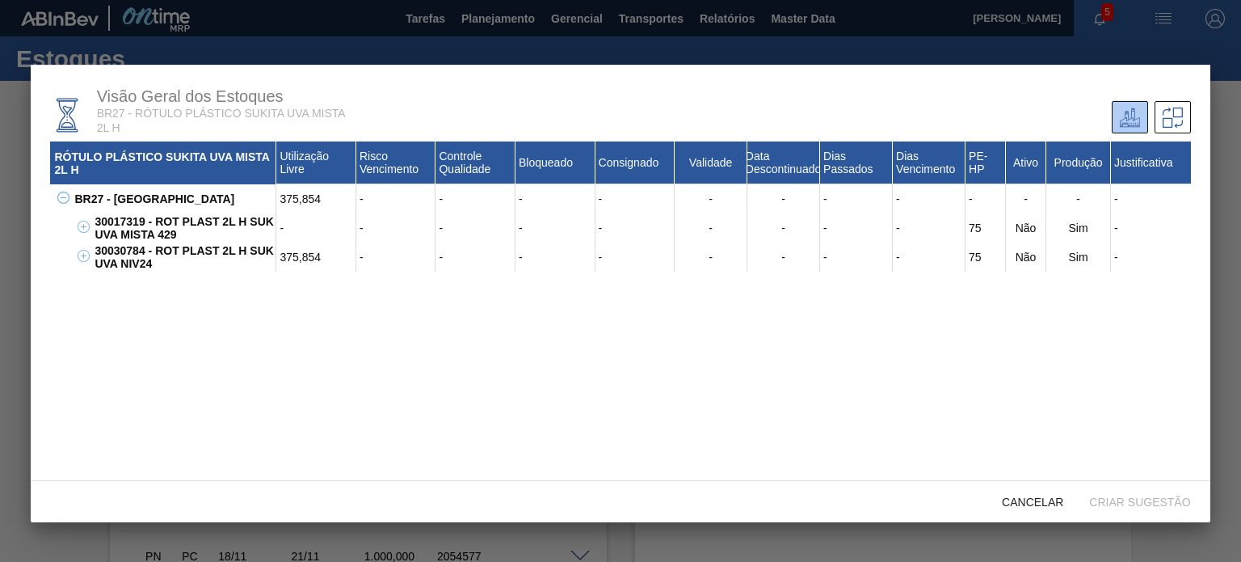
click at [118, 251] on div "30030784 - ROT PLAST 2L H SUK UVA NIV24" at bounding box center [183, 256] width 186 height 29
copy div "30030784"
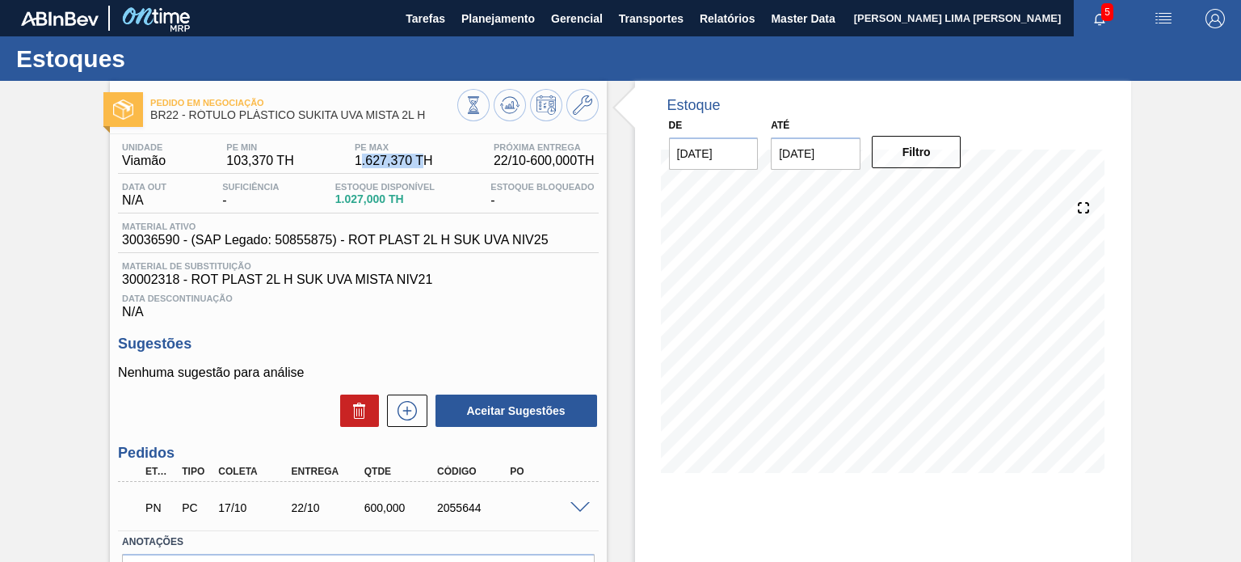
drag, startPoint x: 387, startPoint y: 163, endPoint x: 420, endPoint y: 166, distance: 33.2
click at [420, 166] on span "1.627,370 TH" at bounding box center [394, 161] width 78 height 15
